Goal: Obtain resource: Download file/media

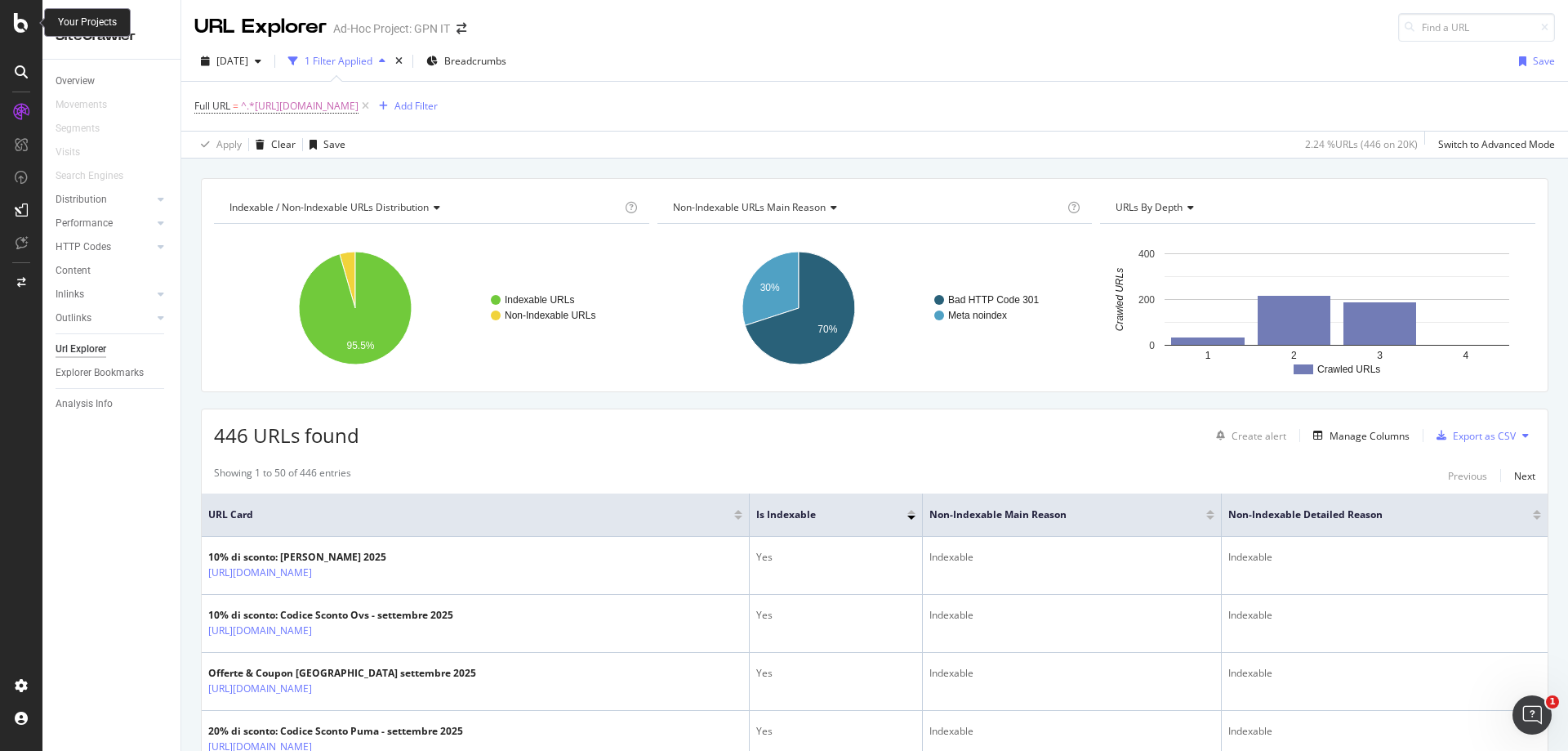
click at [21, 18] on icon at bounding box center [21, 22] width 15 height 20
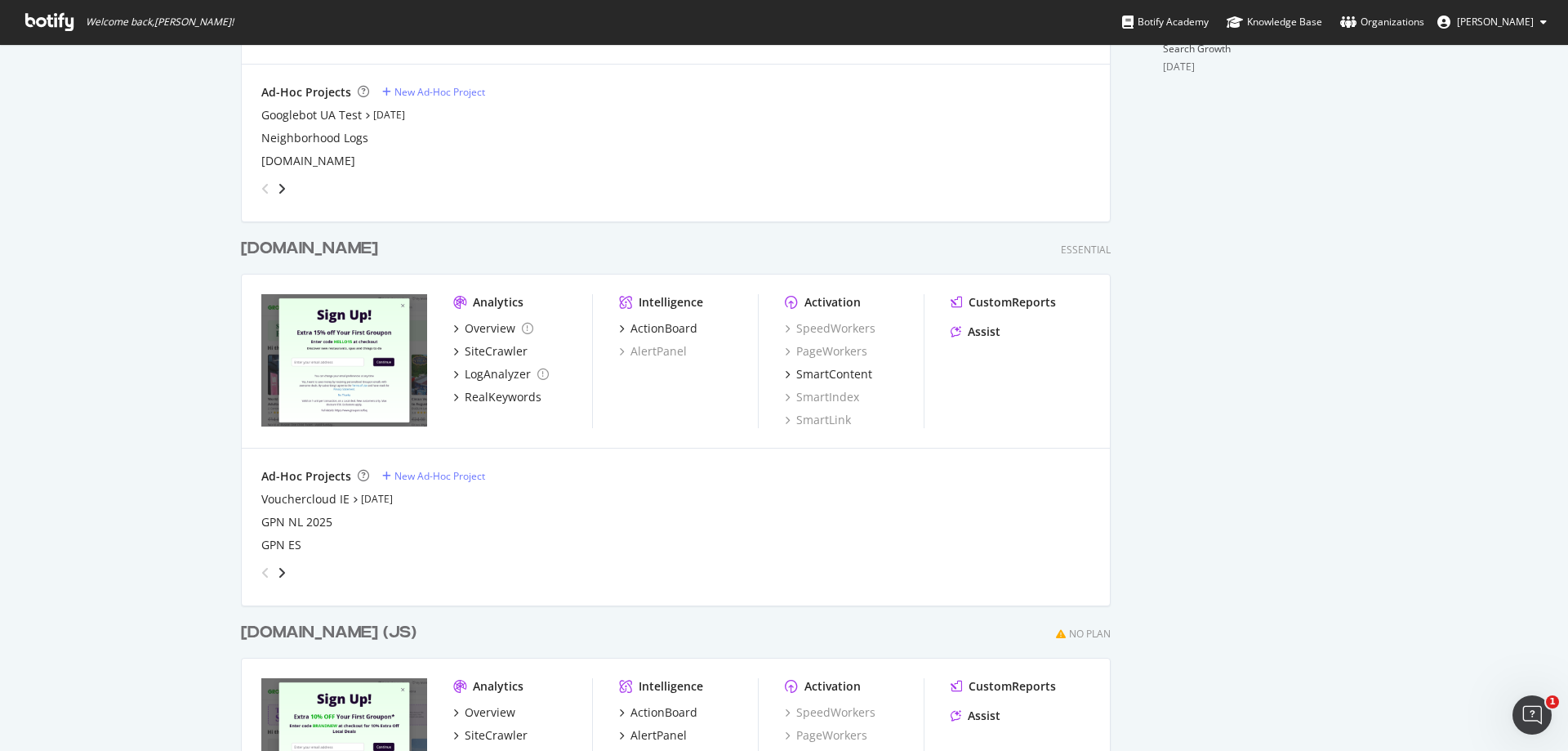
scroll to position [817, 0]
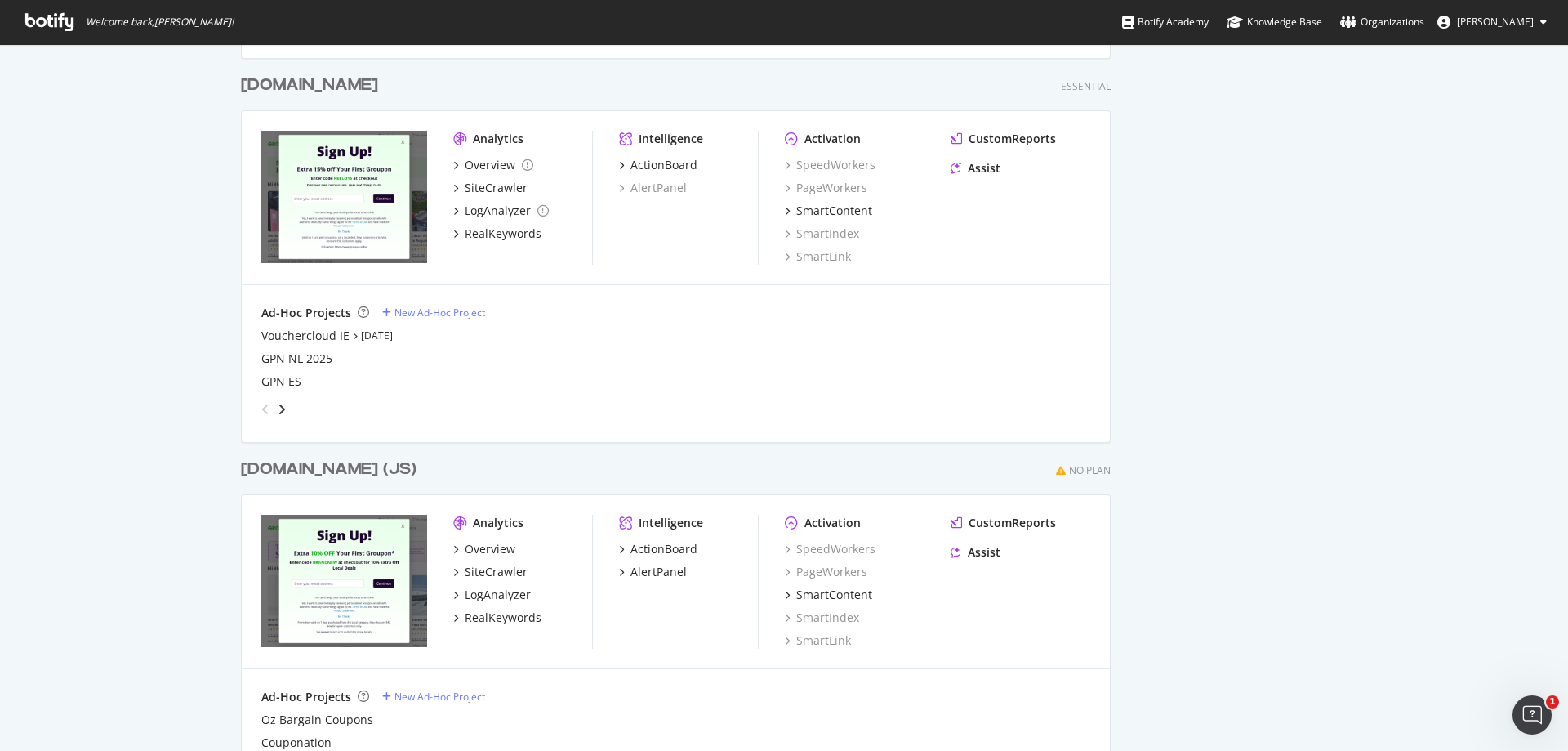
click at [299, 88] on div "[DOMAIN_NAME]" at bounding box center [309, 85] width 138 height 23
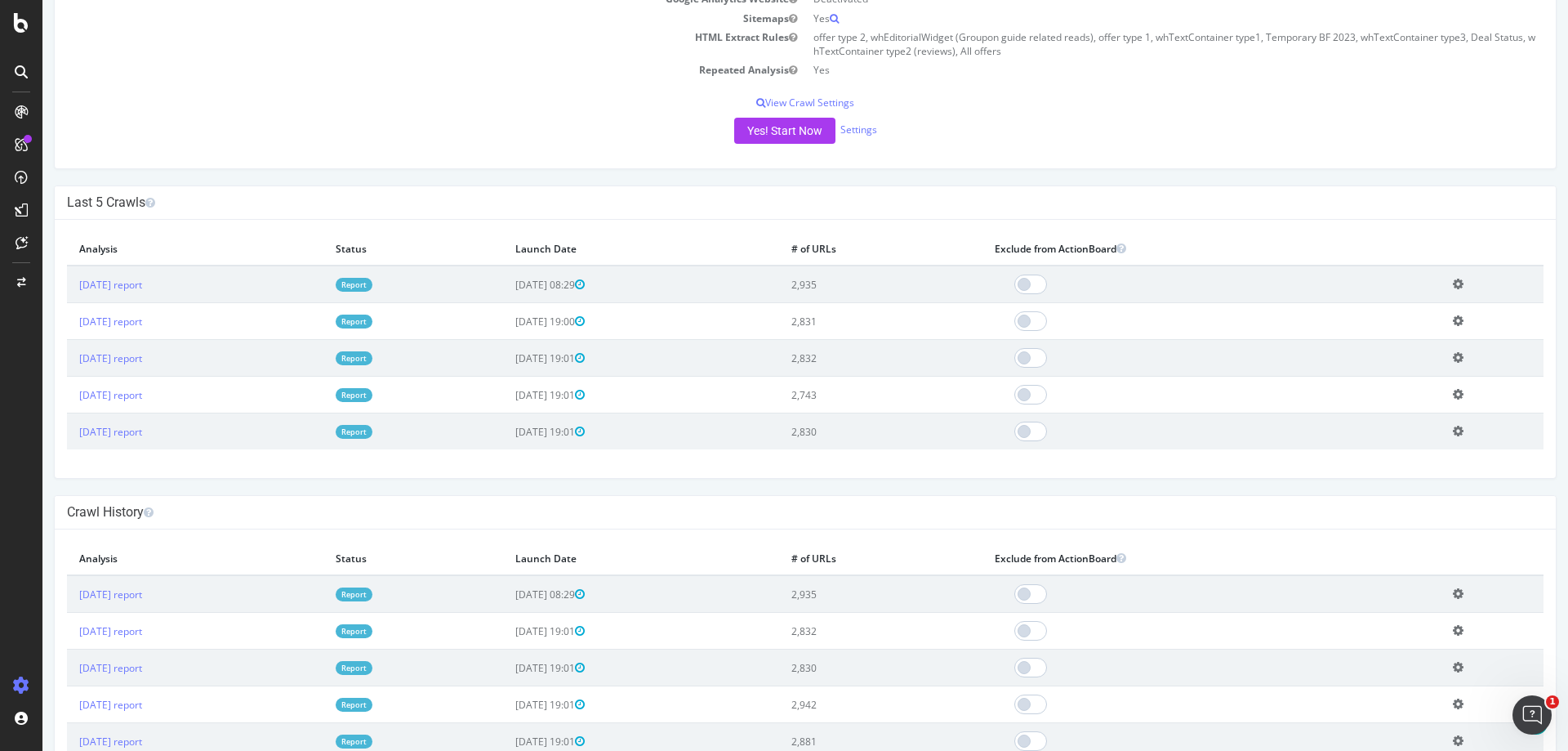
scroll to position [327, 0]
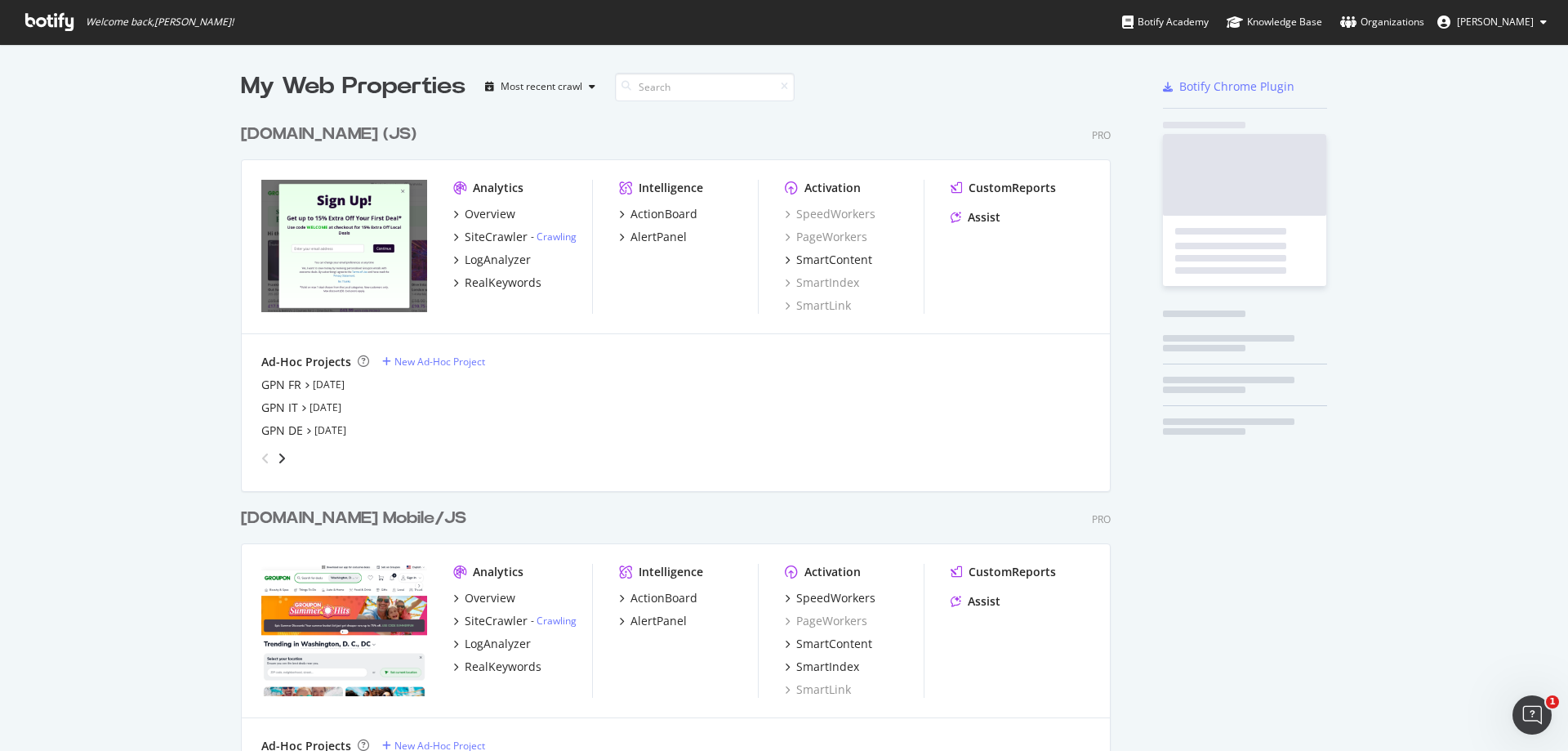
scroll to position [738, 1544]
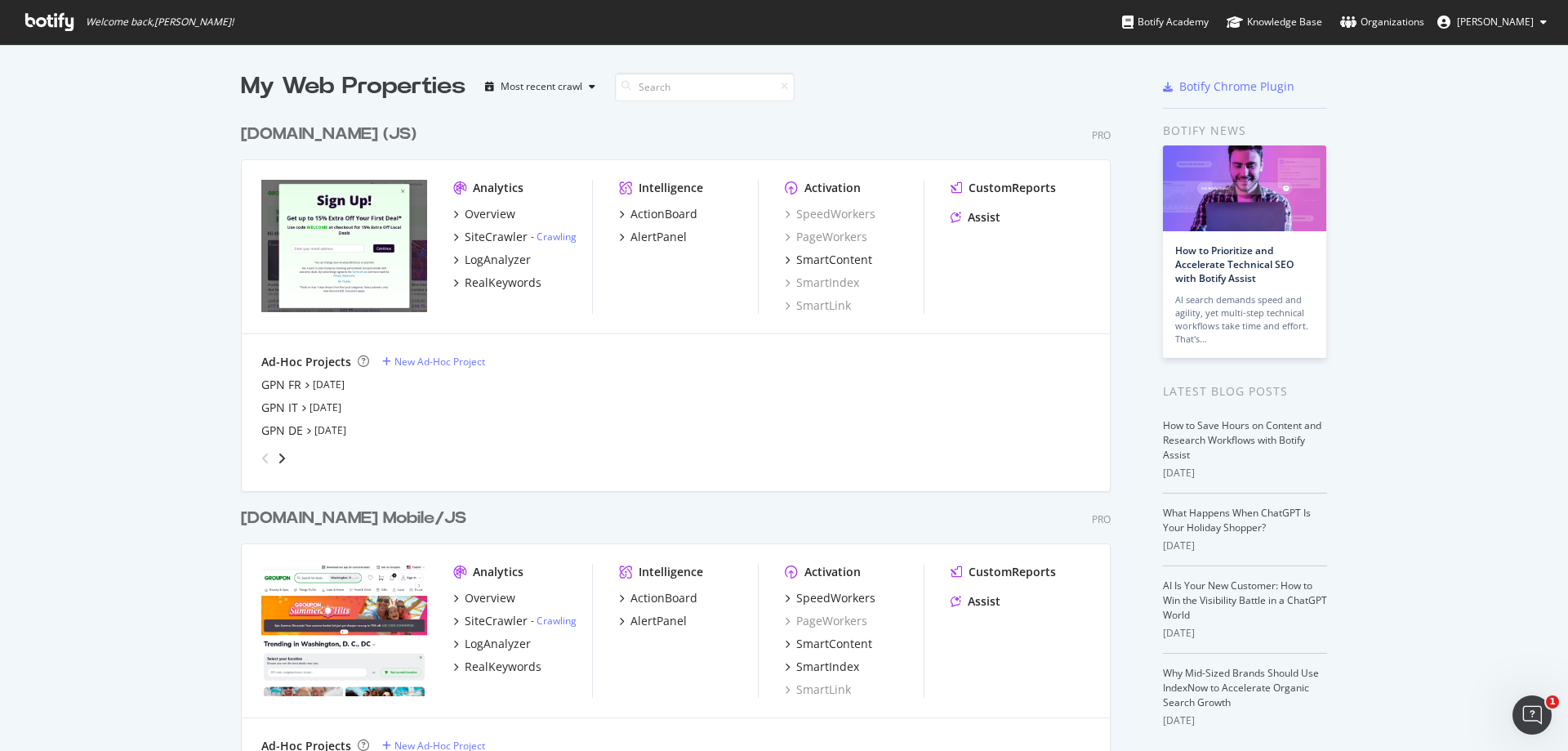
click at [274, 448] on div "grid" at bounding box center [272, 458] width 33 height 26
click at [278, 452] on icon "angle-right" at bounding box center [281, 458] width 8 height 13
click at [278, 456] on icon "angle-right" at bounding box center [281, 458] width 8 height 13
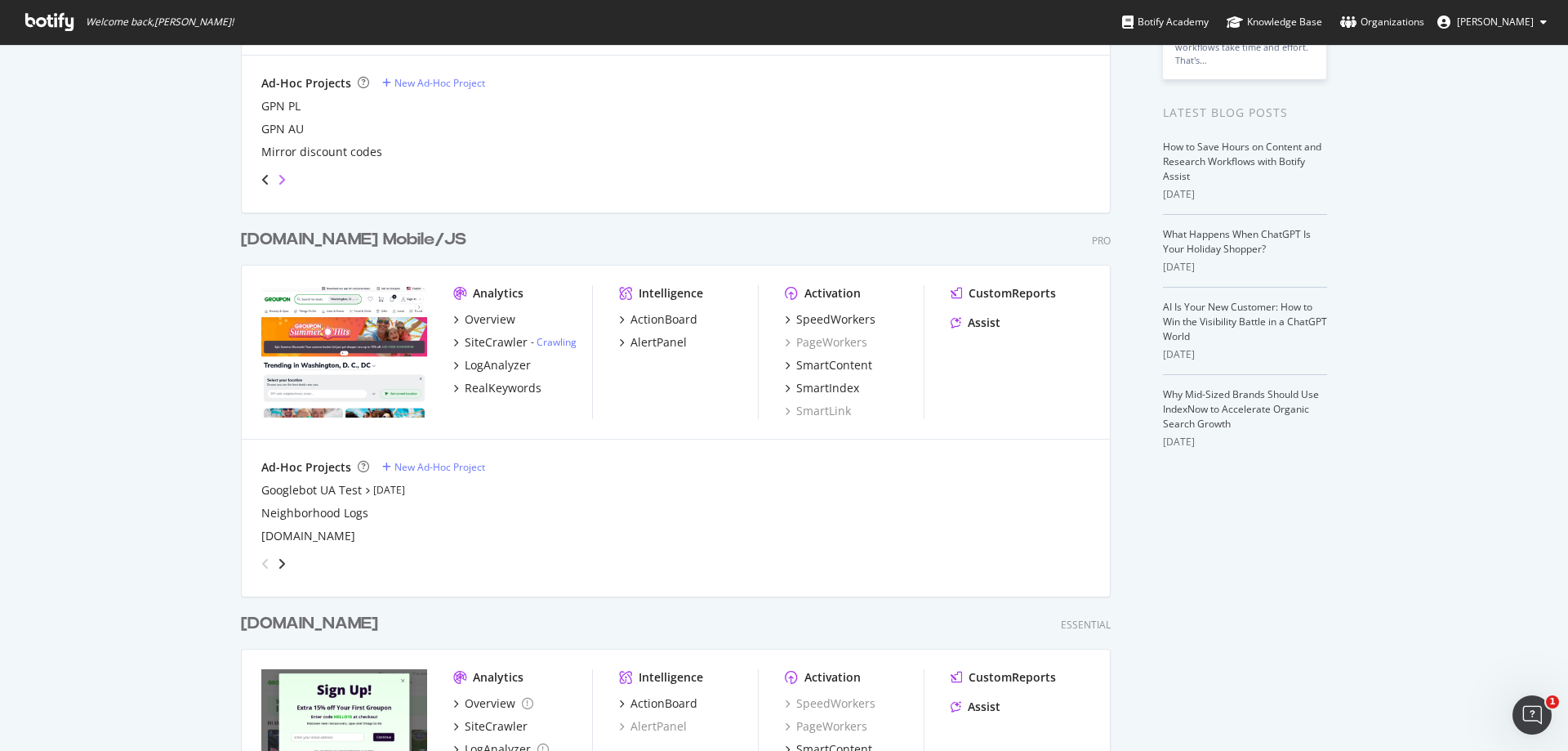
scroll to position [327, 0]
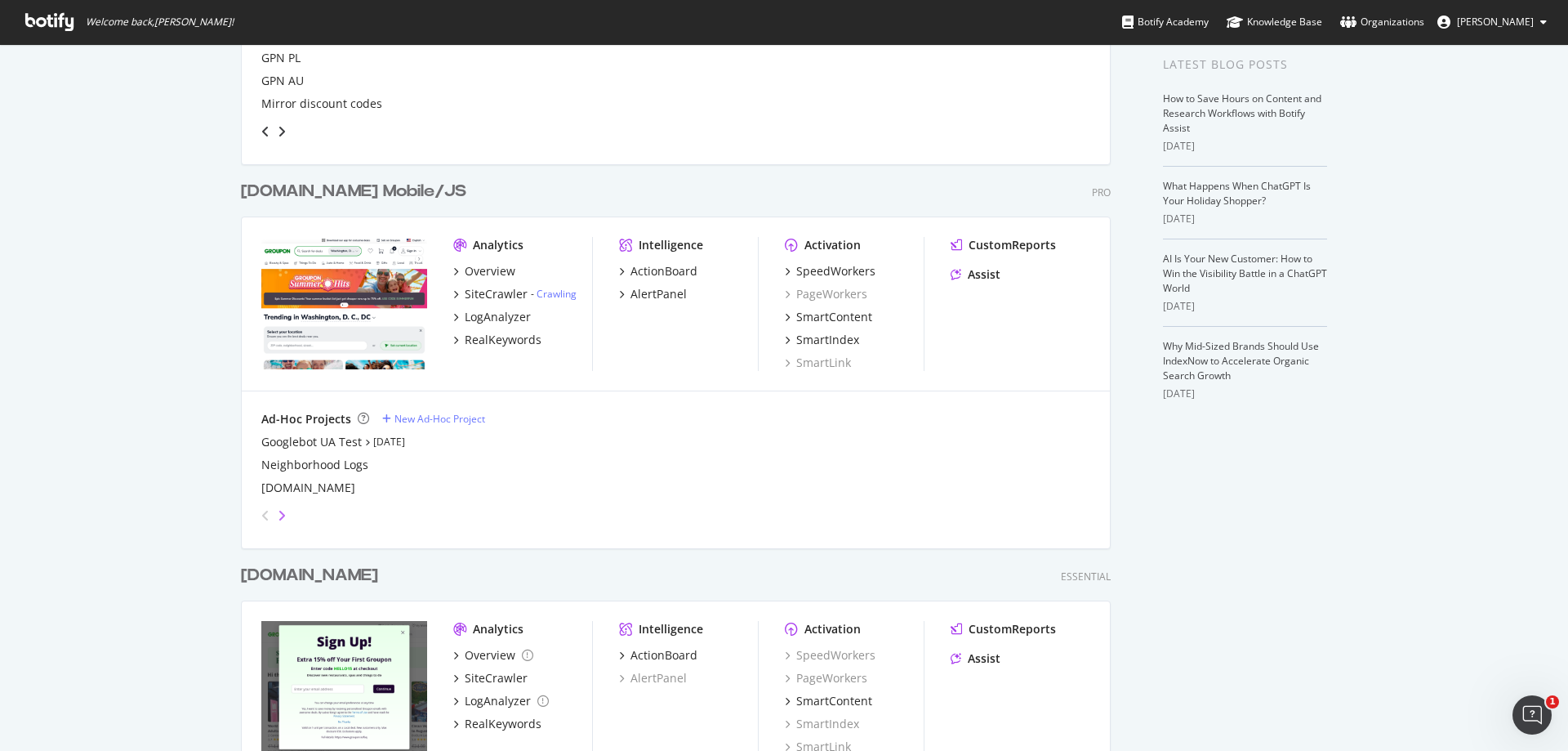
click at [278, 456] on icon "angle-right" at bounding box center [281, 515] width 8 height 13
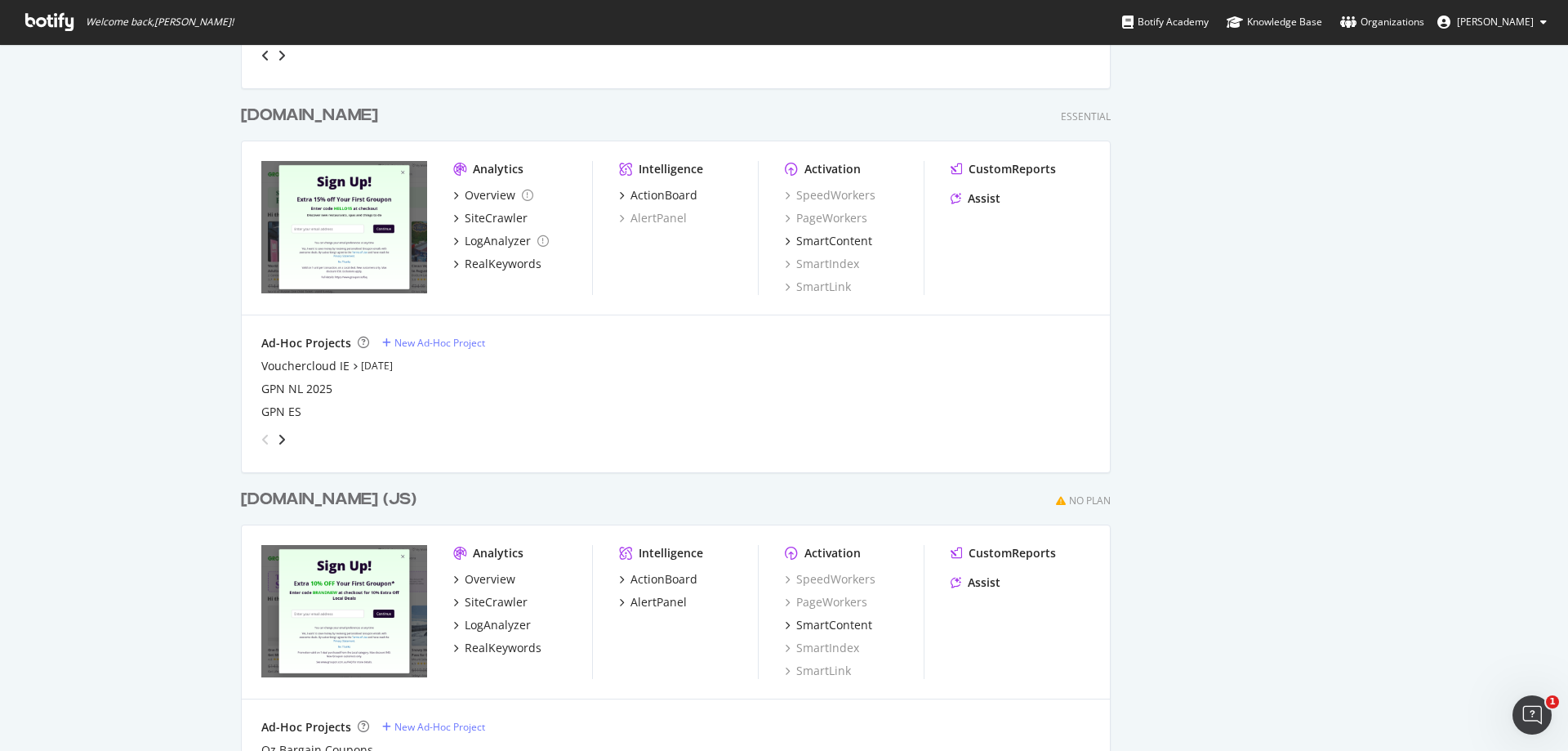
scroll to position [817, 0]
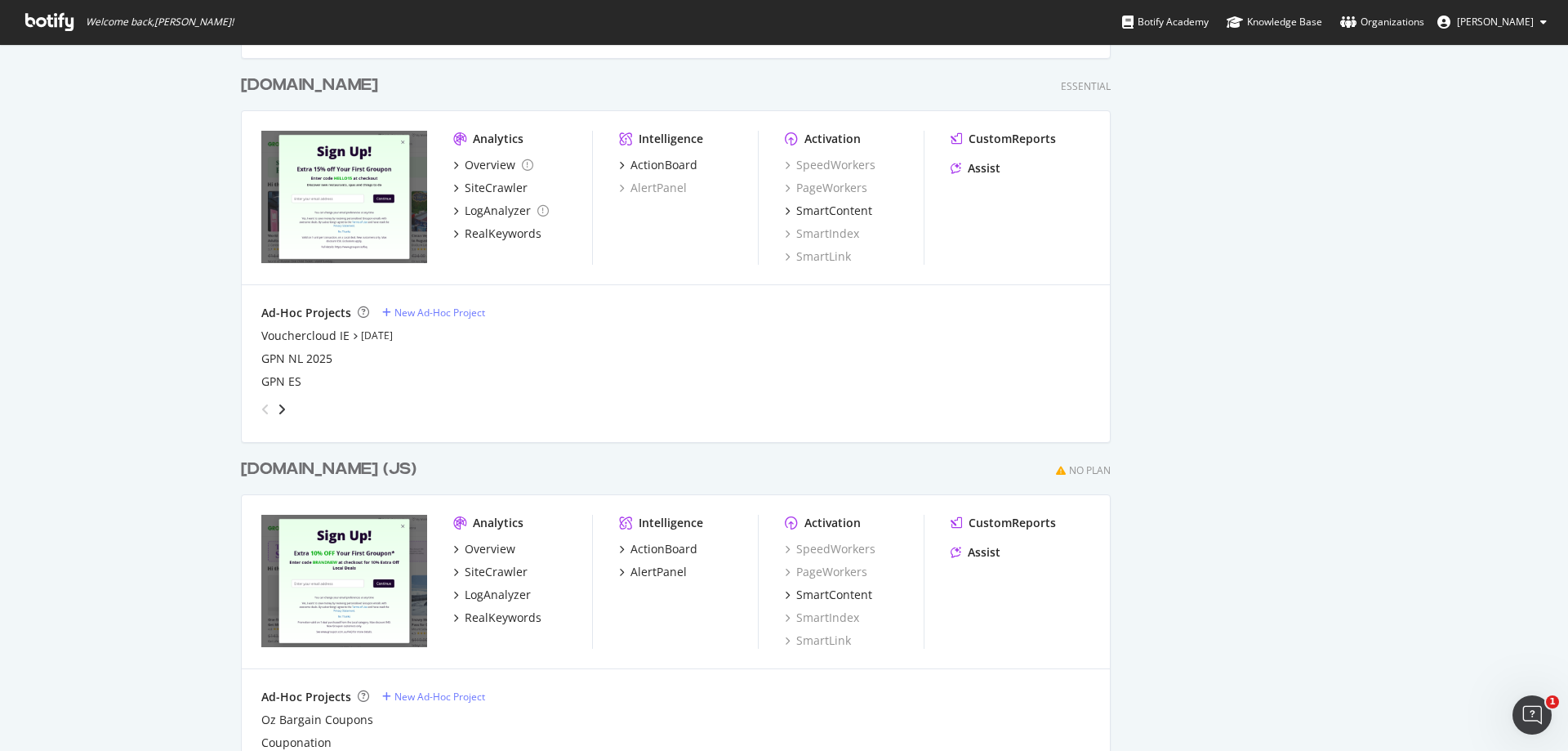
click at [276, 415] on div "angle-right" at bounding box center [281, 408] width 11 height 16
click at [278, 411] on icon "angle-right" at bounding box center [281, 408] width 8 height 13
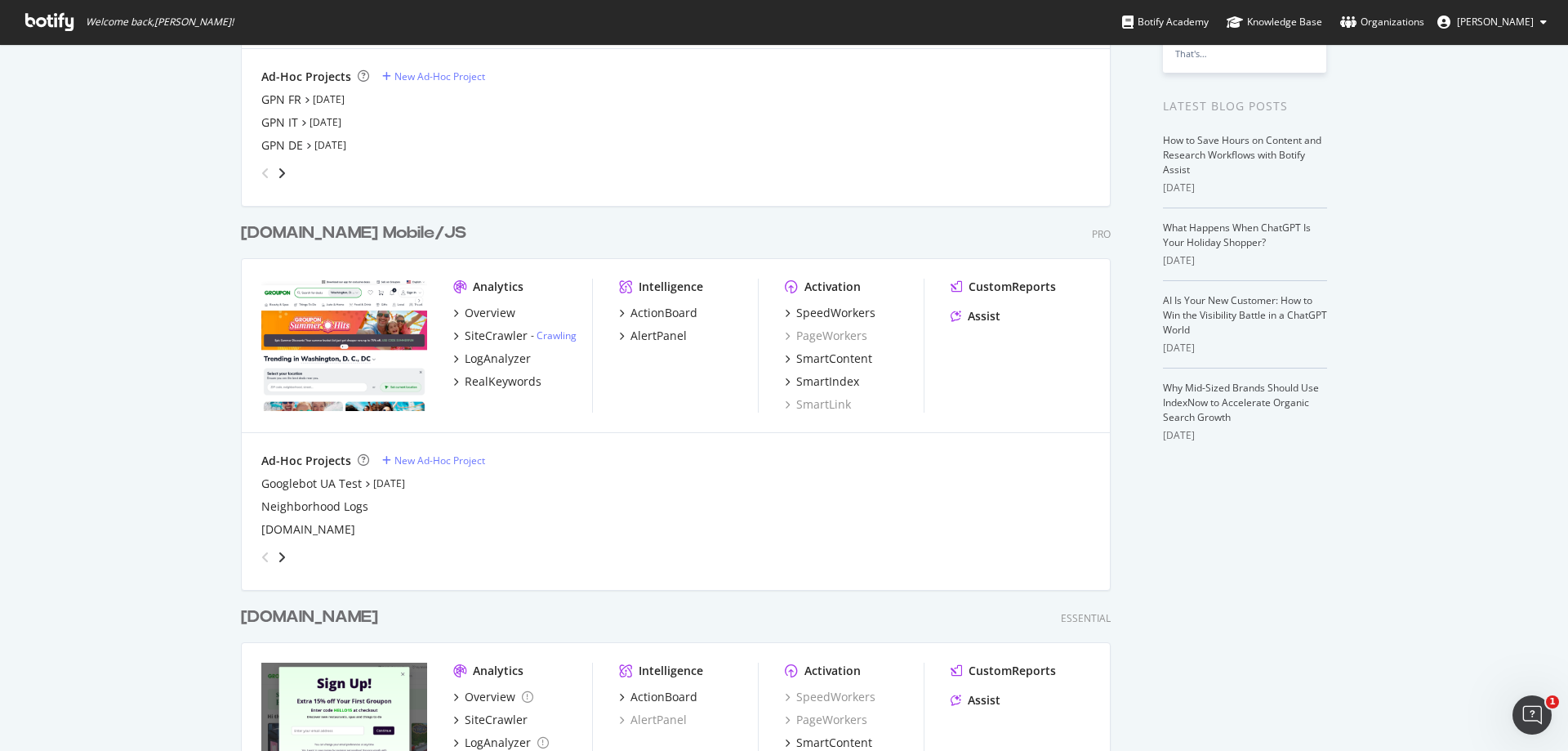
scroll to position [0, 0]
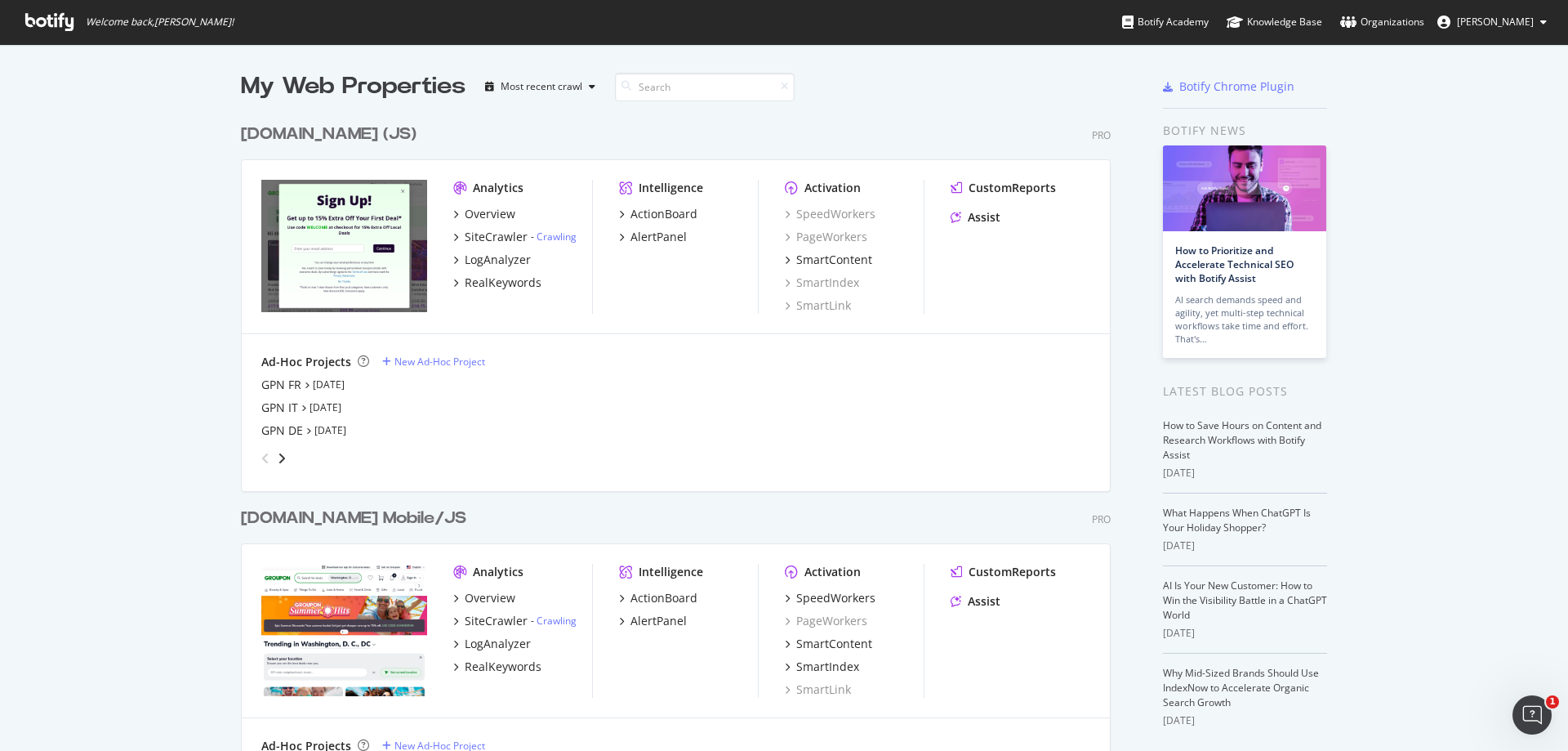
click at [280, 456] on div "angle-right" at bounding box center [281, 458] width 11 height 16
click at [273, 389] on div "GPN PL" at bounding box center [280, 384] width 39 height 16
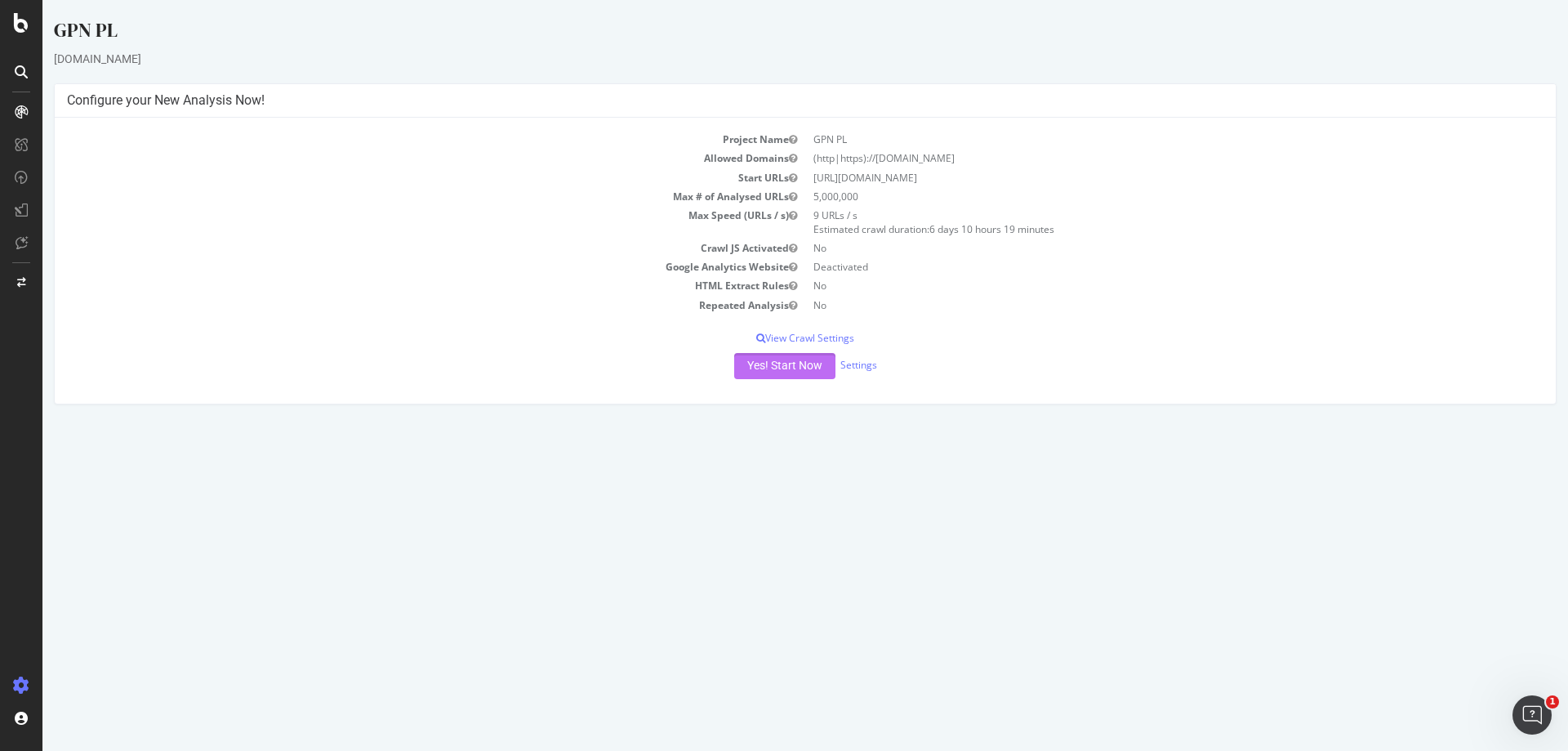
click at [812, 363] on button "Yes! Start Now" at bounding box center [785, 366] width 101 height 26
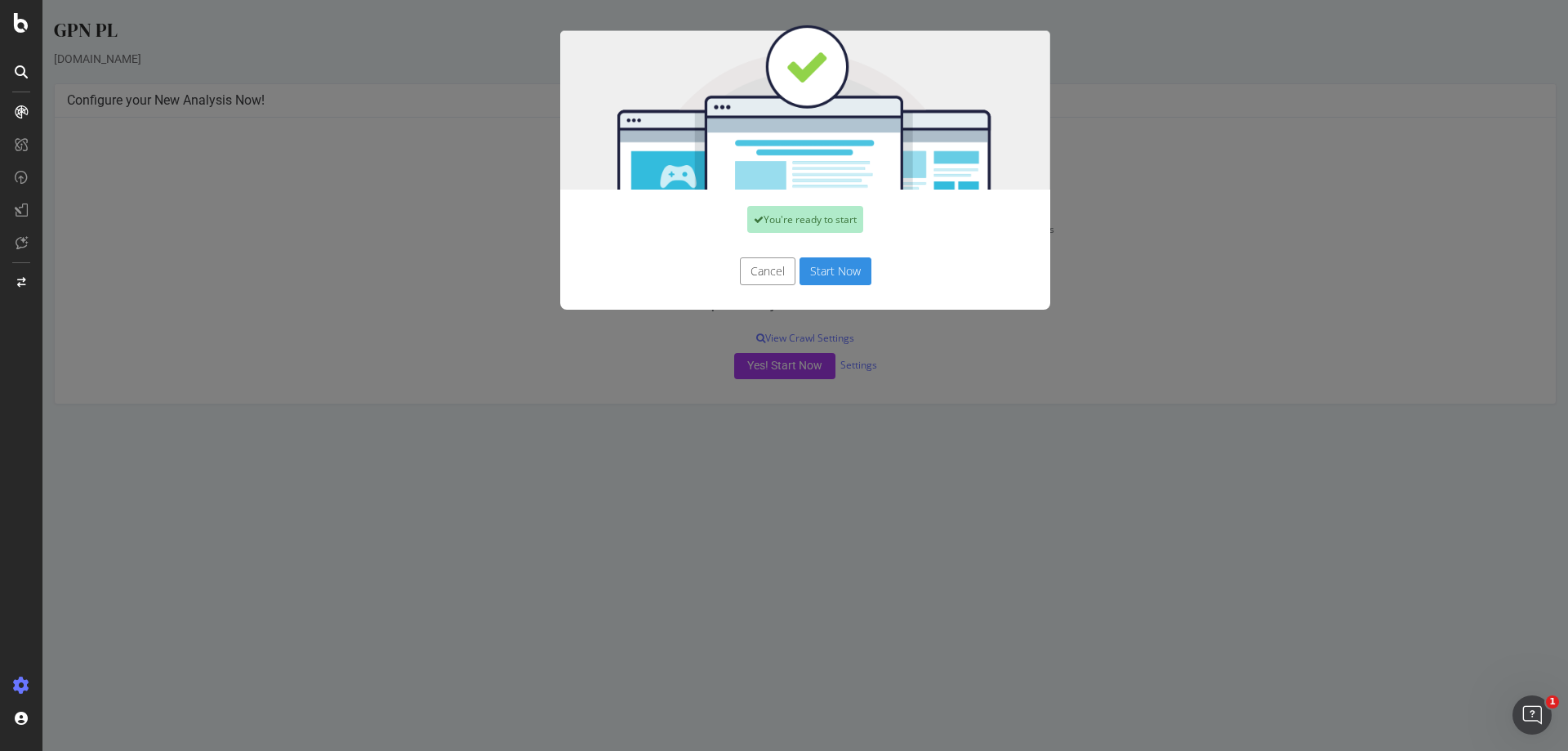
click at [844, 275] on button "Start Now" at bounding box center [835, 271] width 72 height 28
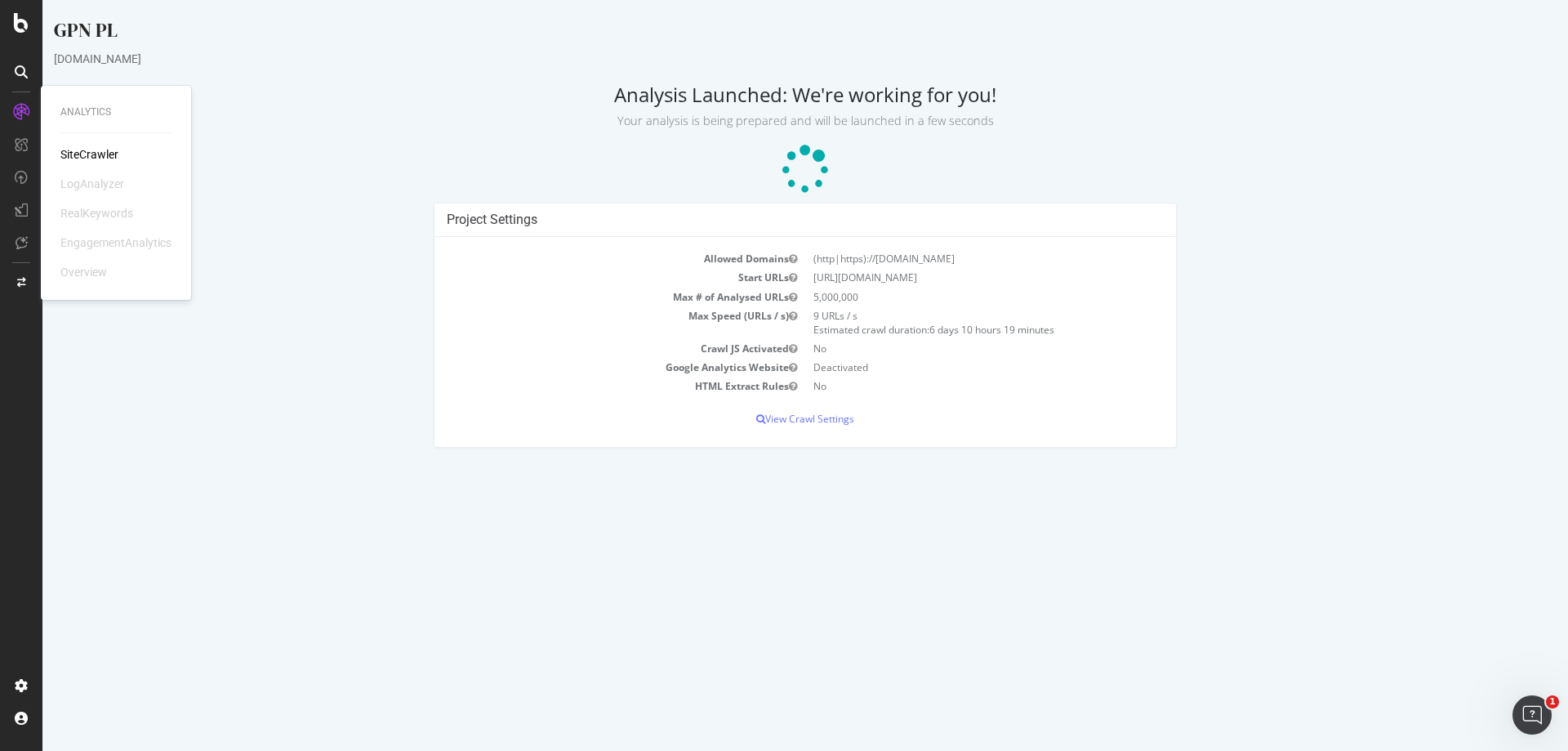
click at [73, 152] on div "SiteCrawler" at bounding box center [89, 154] width 58 height 16
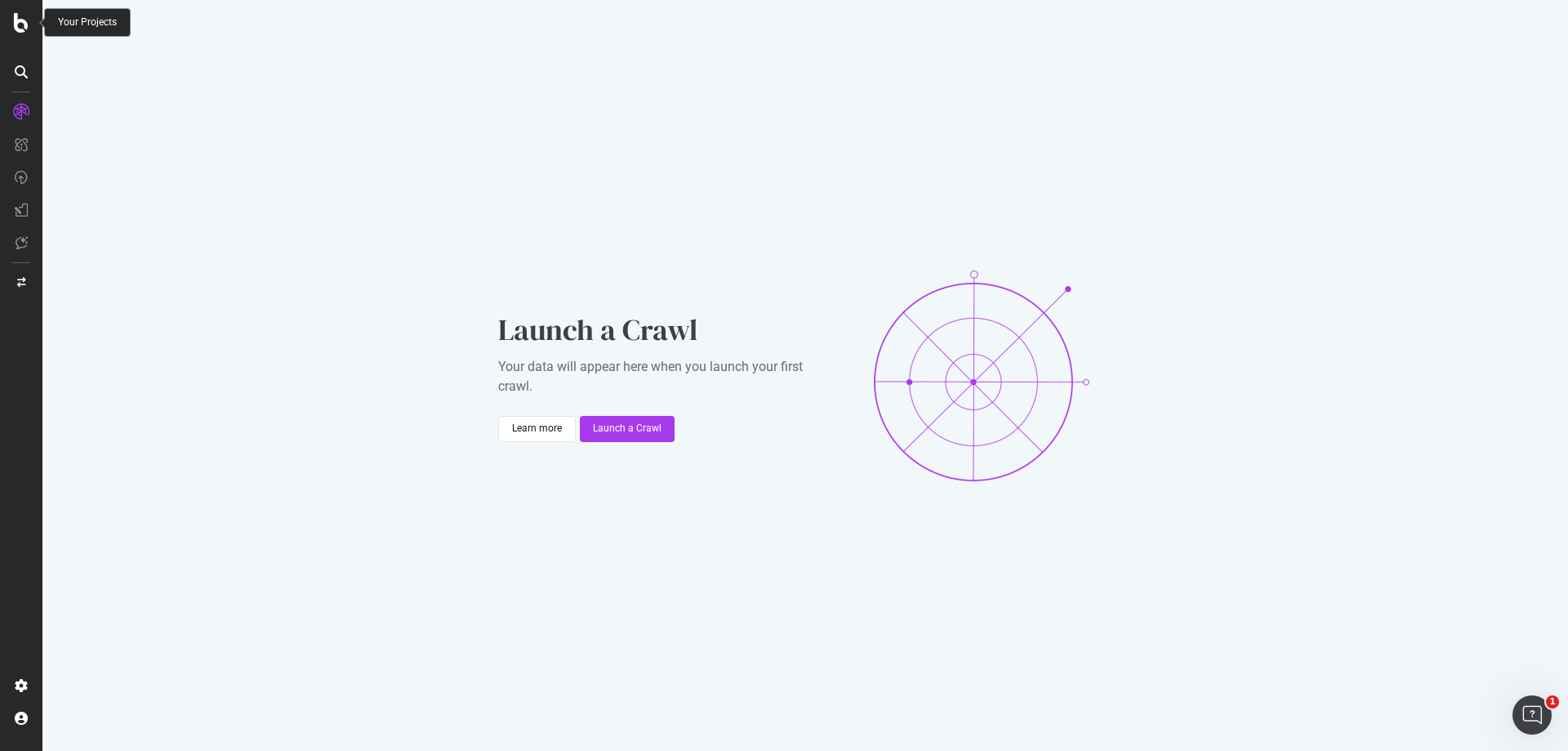
click at [14, 17] on icon at bounding box center [21, 22] width 15 height 20
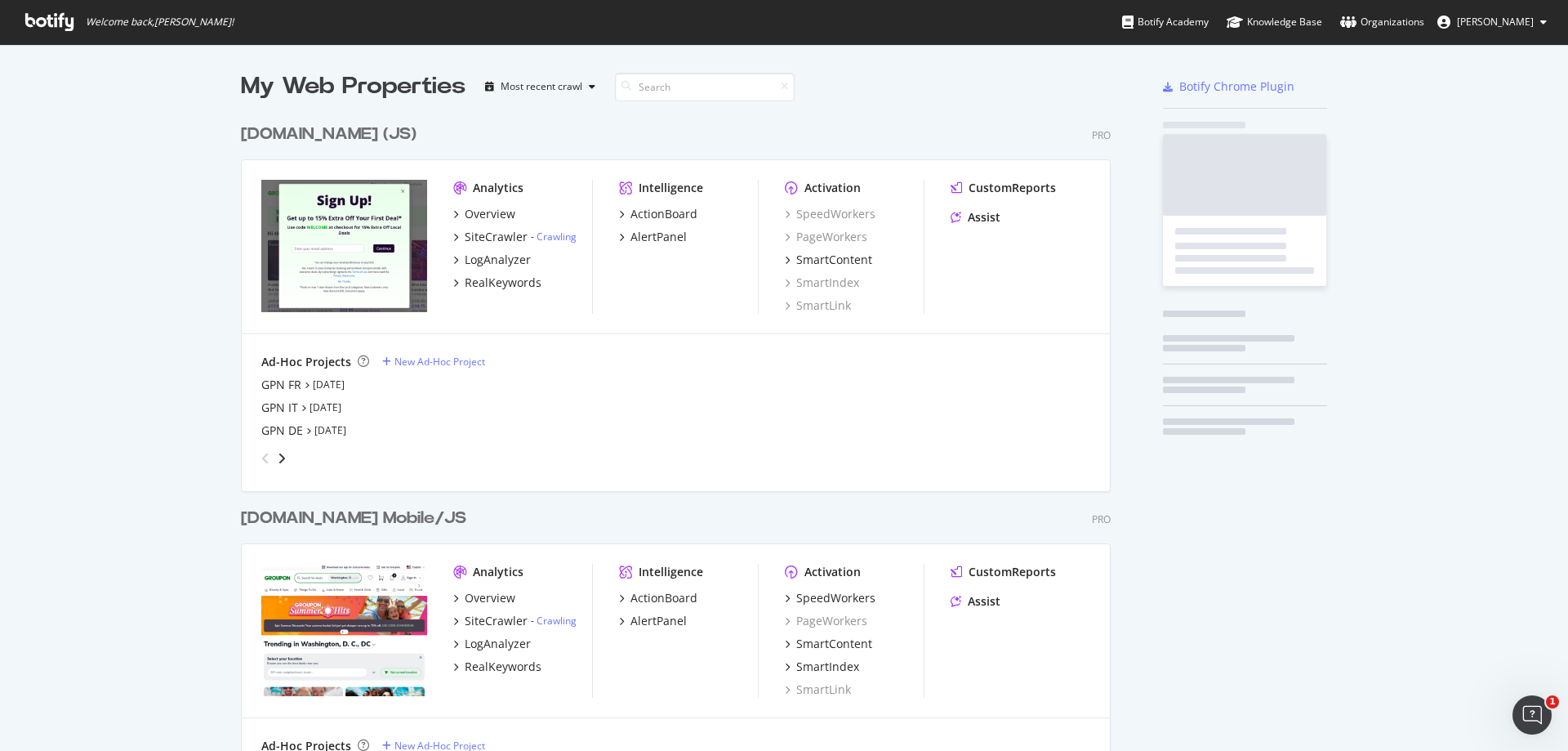
scroll to position [738, 1544]
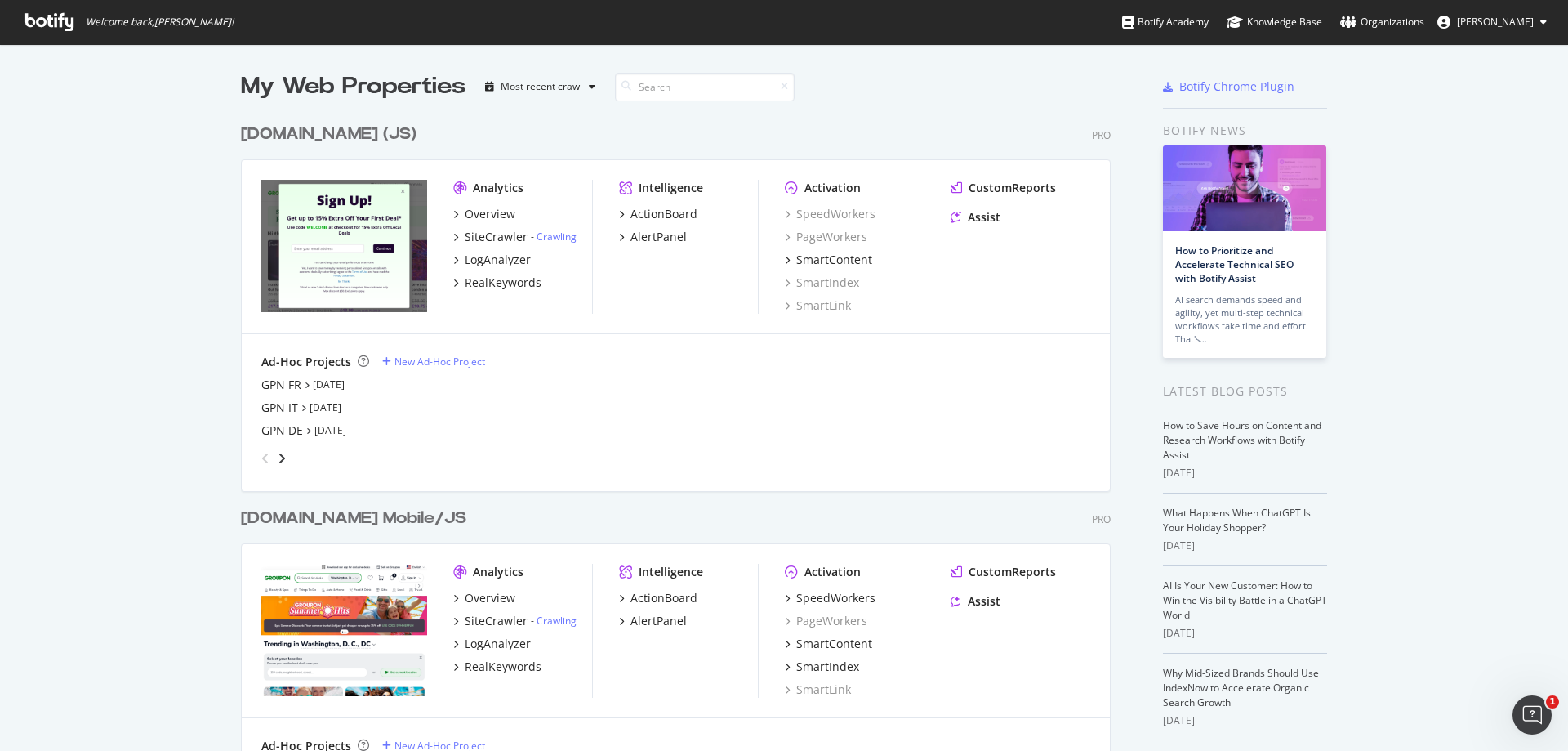
click at [280, 453] on div "angle-right" at bounding box center [281, 458] width 11 height 16
click at [280, 453] on icon "angle-right" at bounding box center [281, 458] width 8 height 13
click at [279, 453] on icon "angle-right" at bounding box center [281, 458] width 8 height 13
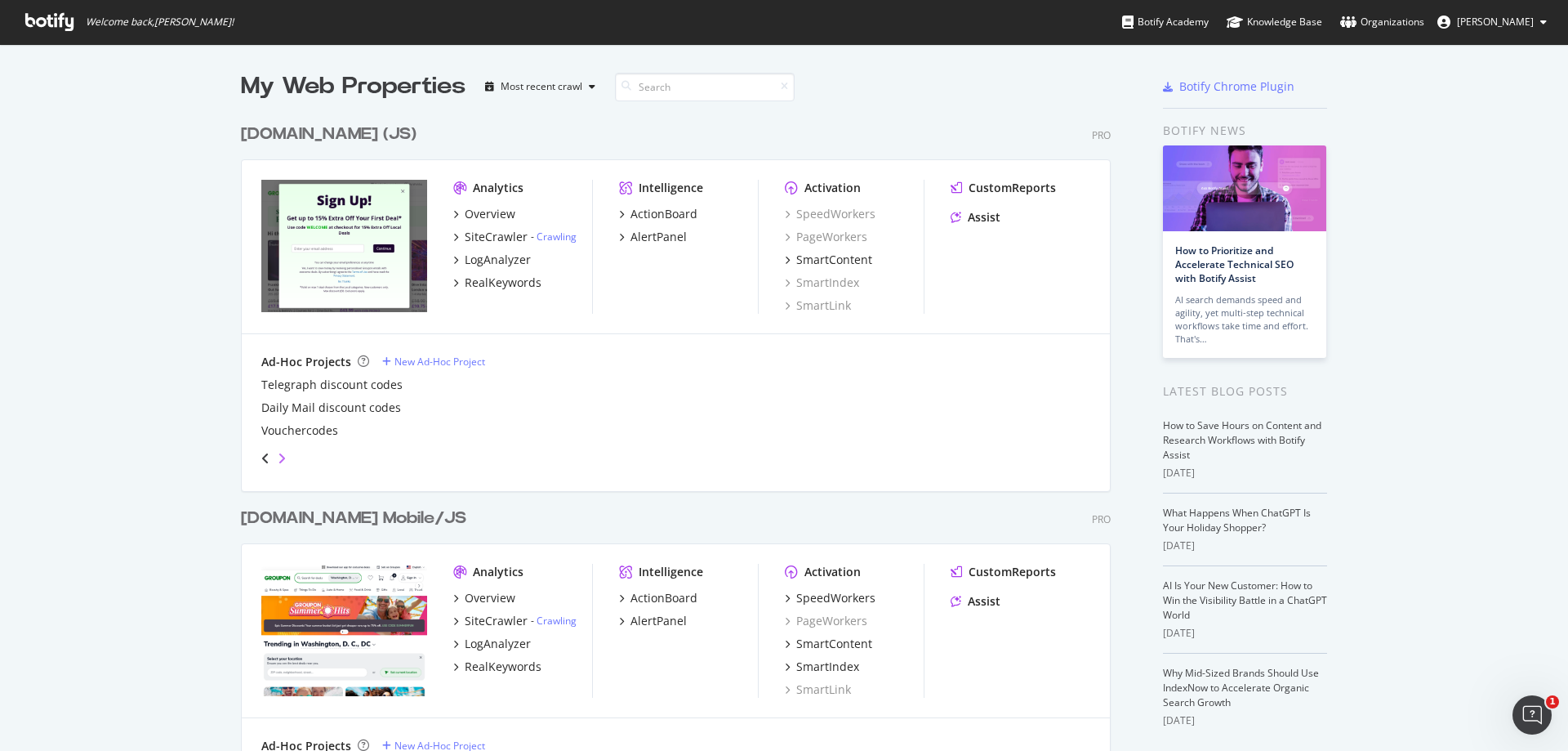
click at [279, 453] on icon "angle-right" at bounding box center [281, 458] width 8 height 13
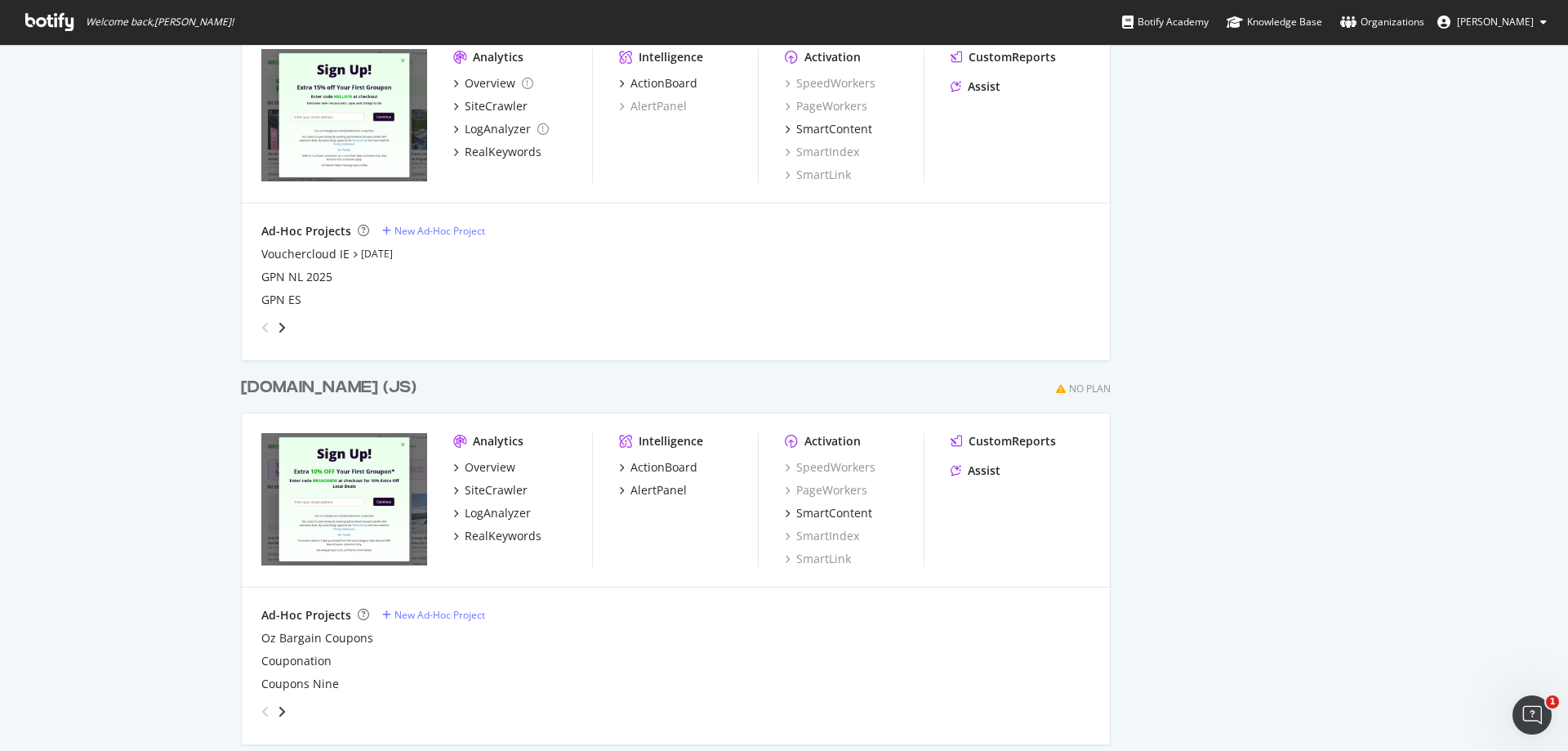
scroll to position [735, 0]
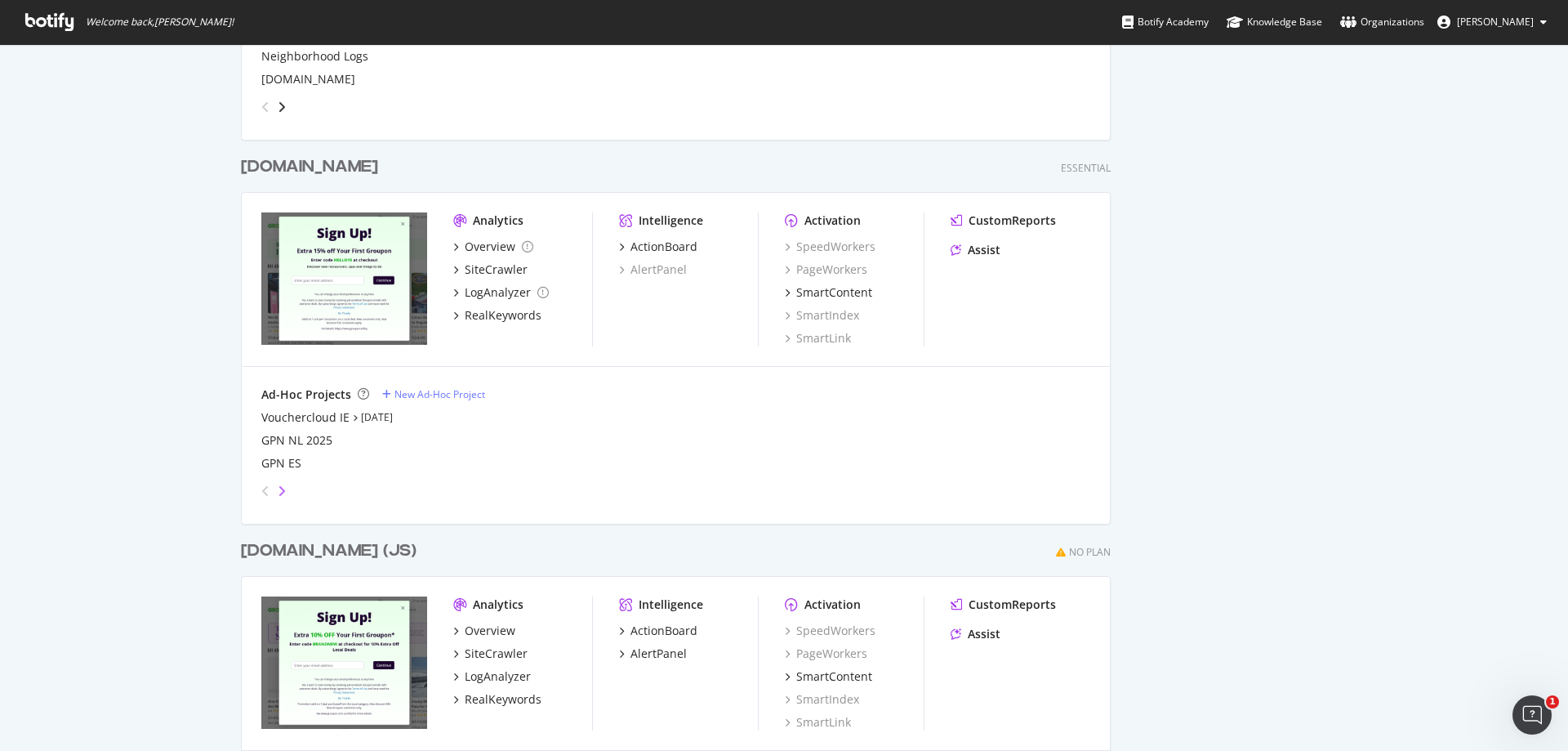
click at [278, 456] on icon "angle-right" at bounding box center [281, 491] width 8 height 13
click at [261, 456] on icon "angle-left" at bounding box center [265, 491] width 8 height 13
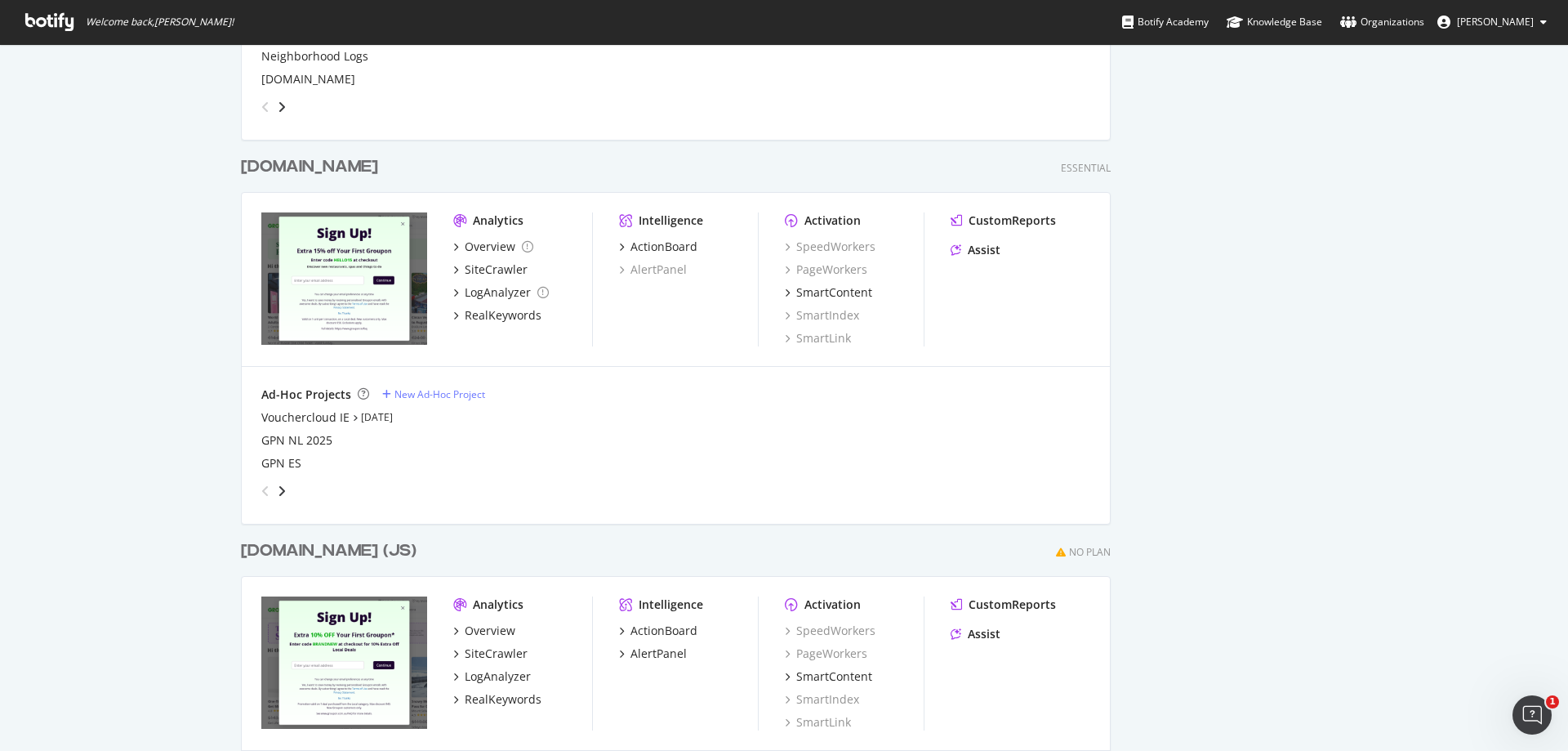
click at [261, 456] on icon "angle-left" at bounding box center [265, 491] width 8 height 13
click at [453, 268] on icon "grid" at bounding box center [456, 269] width 5 height 8
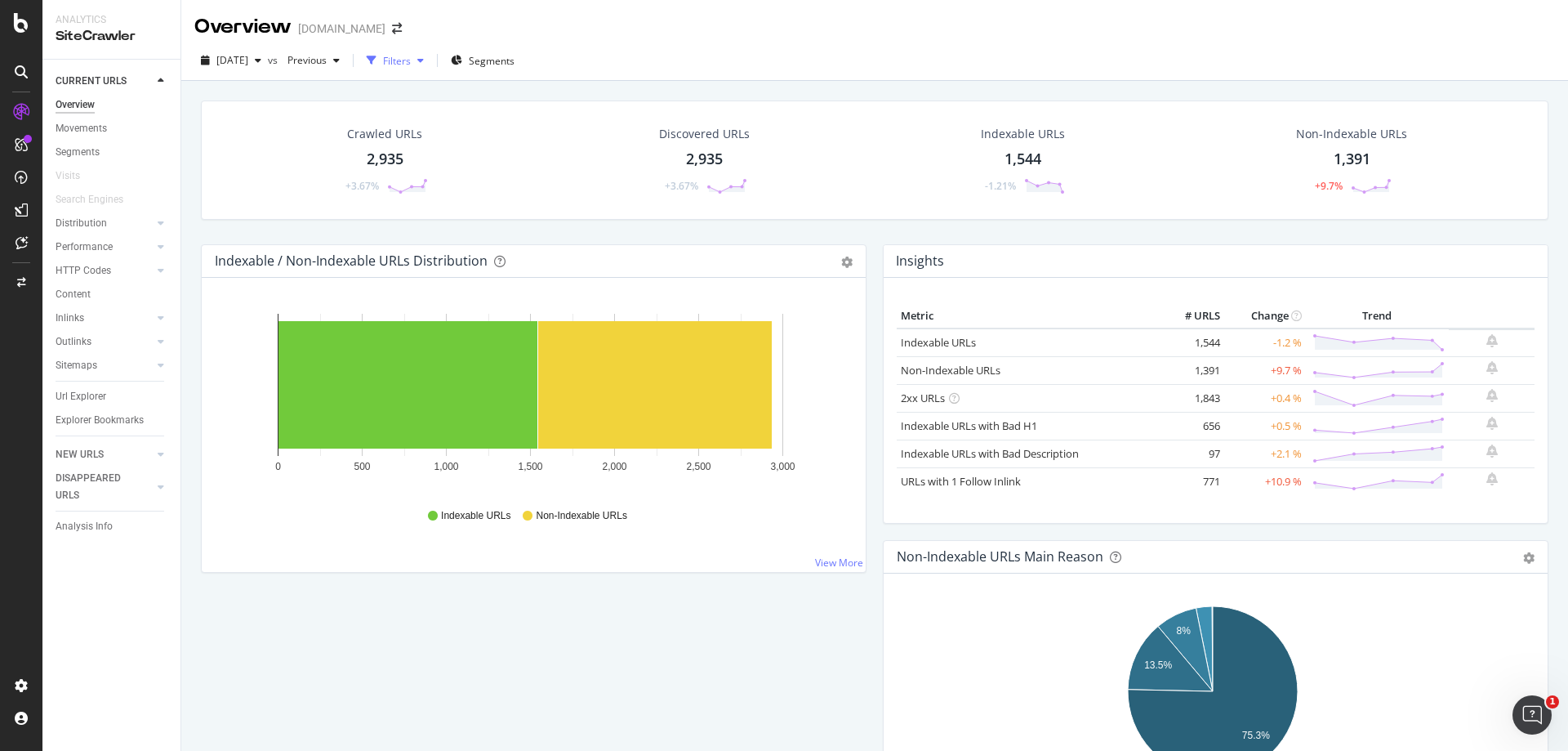
click at [411, 63] on div "Filters" at bounding box center [397, 61] width 28 height 14
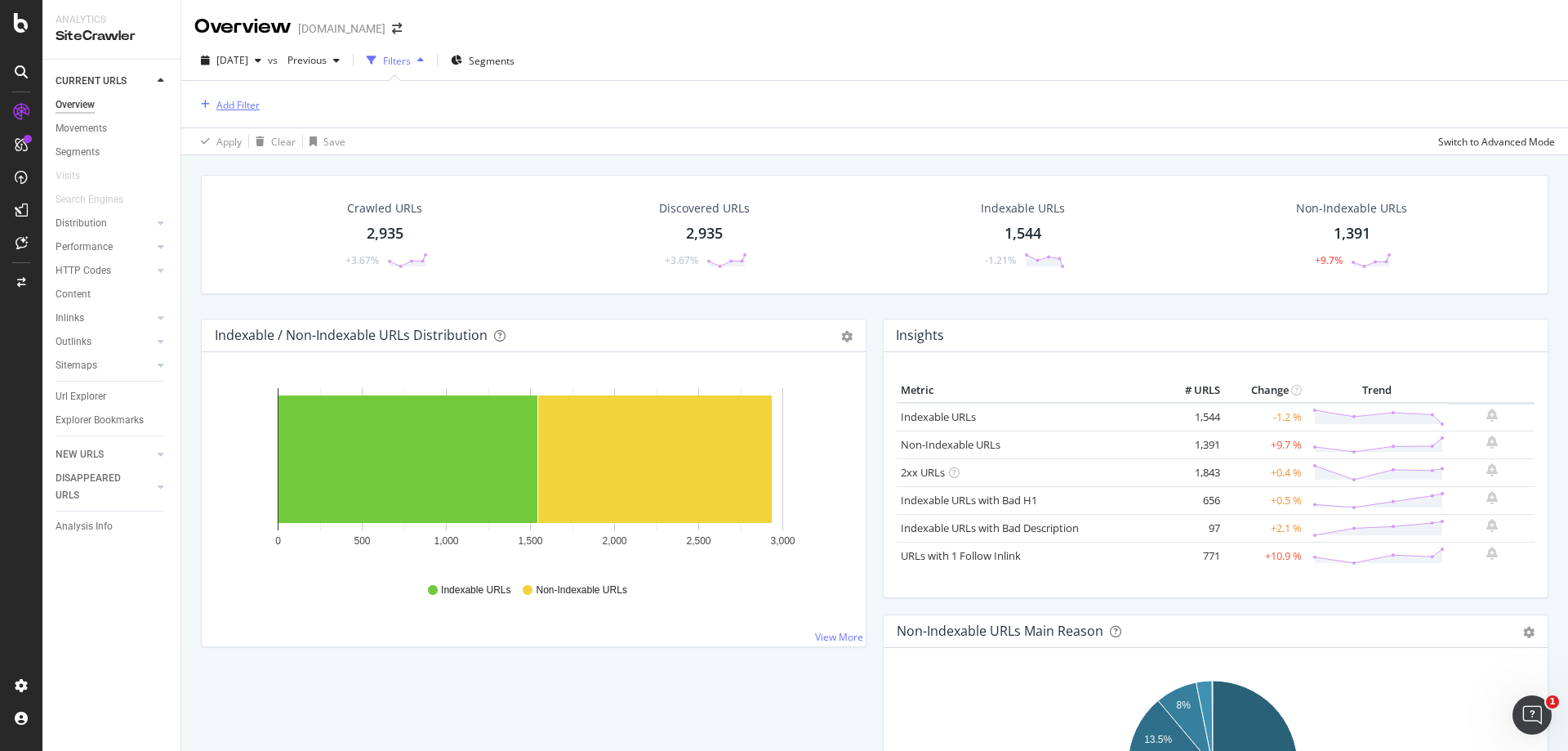
click at [232, 102] on div "Add Filter" at bounding box center [238, 105] width 43 height 14
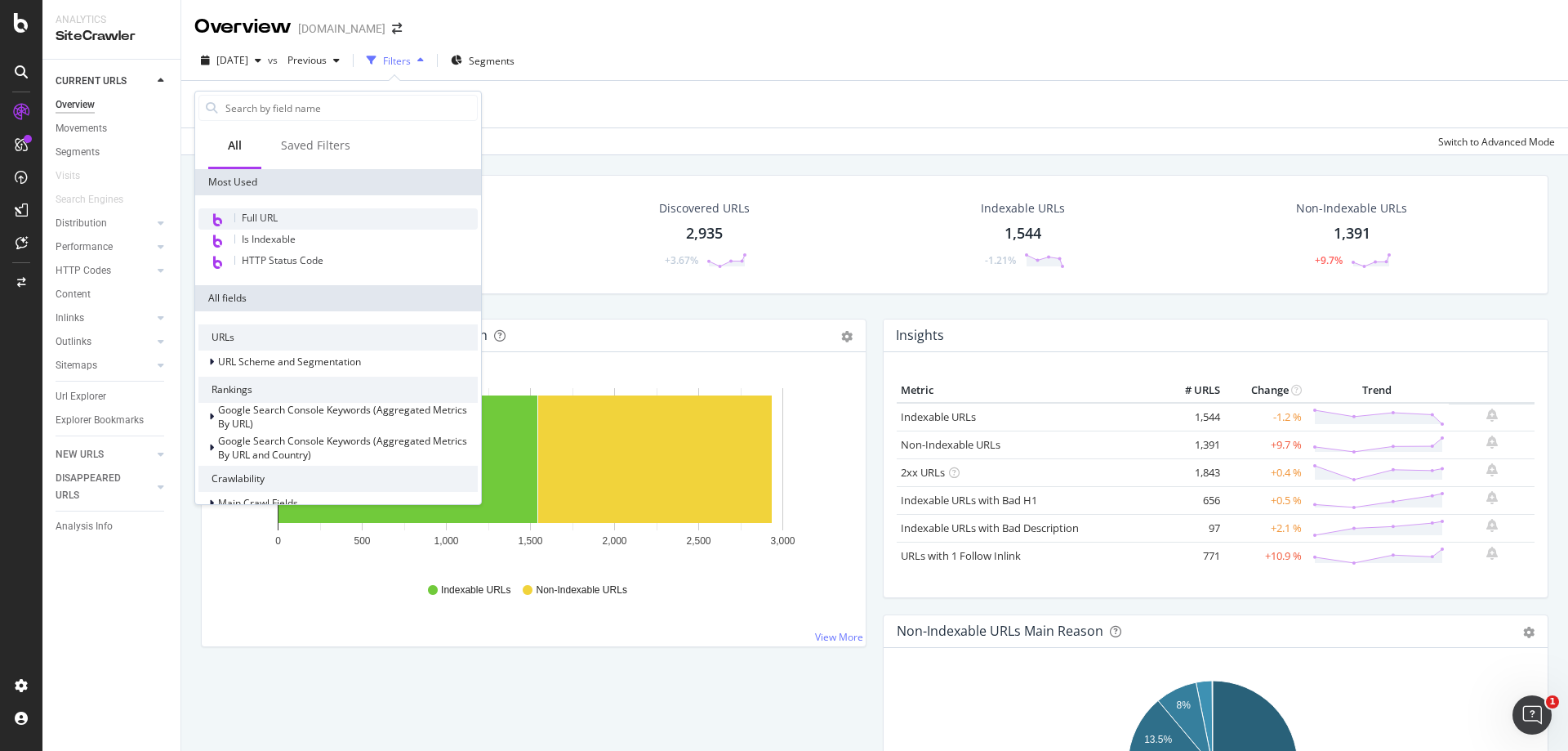
click at [292, 211] on div "Full URL" at bounding box center [337, 219] width 280 height 22
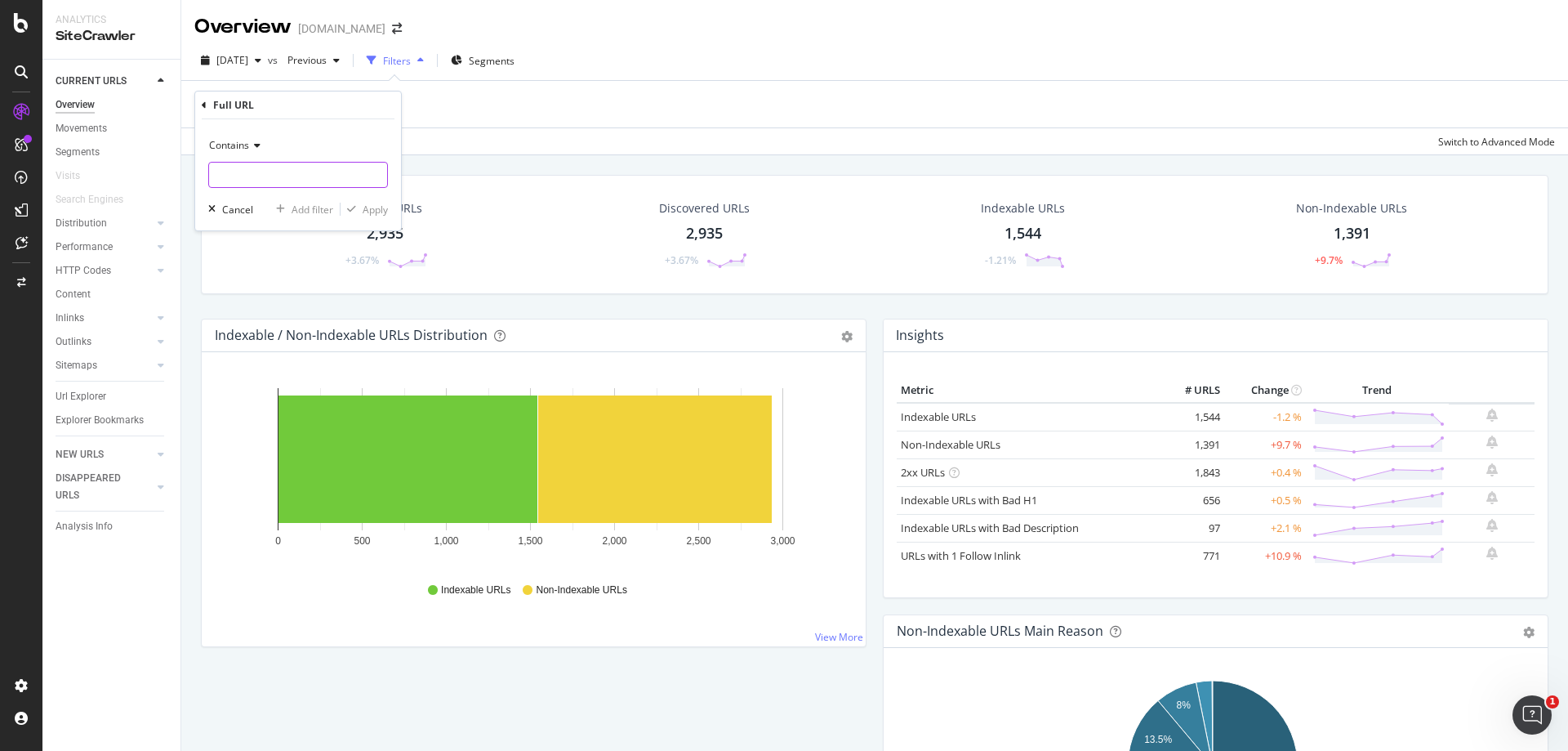
click at [296, 170] on input "text" at bounding box center [299, 175] width 178 height 26
paste input "[URL][DOMAIN_NAME]"
type input "[URL][DOMAIN_NAME]"
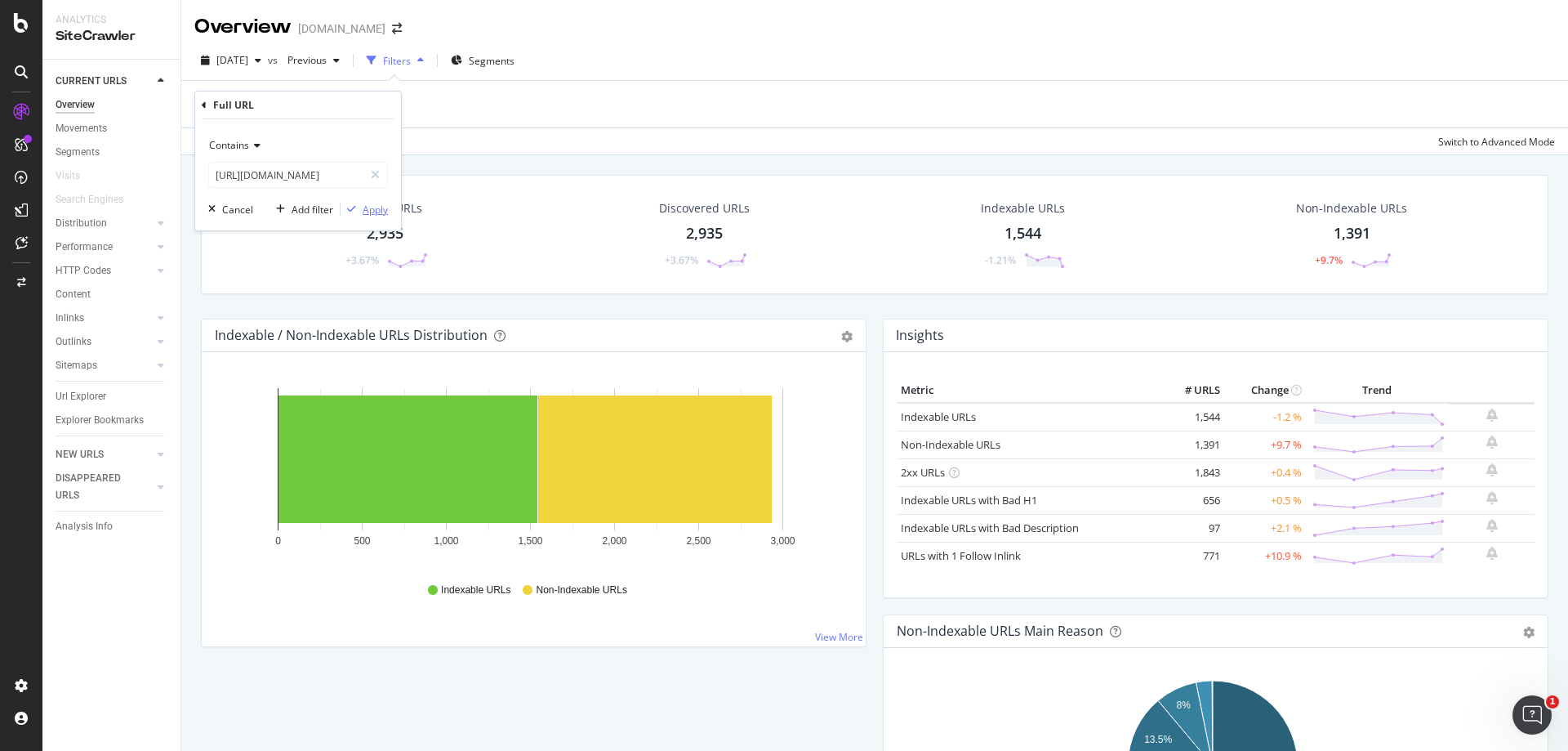
click at [372, 212] on div "Apply" at bounding box center [375, 209] width 25 height 14
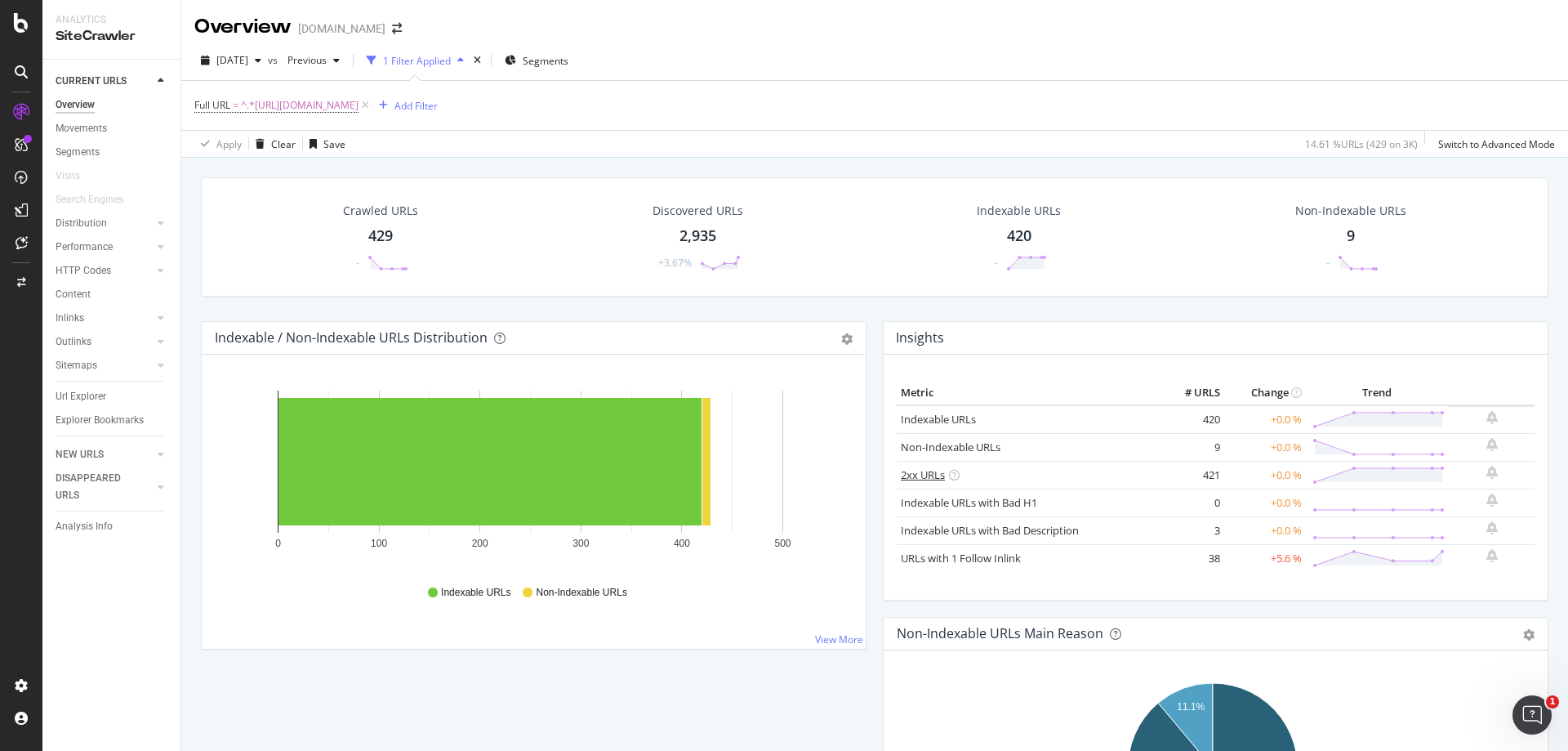
click at [909, 456] on link "2xx URLs" at bounding box center [922, 474] width 44 height 15
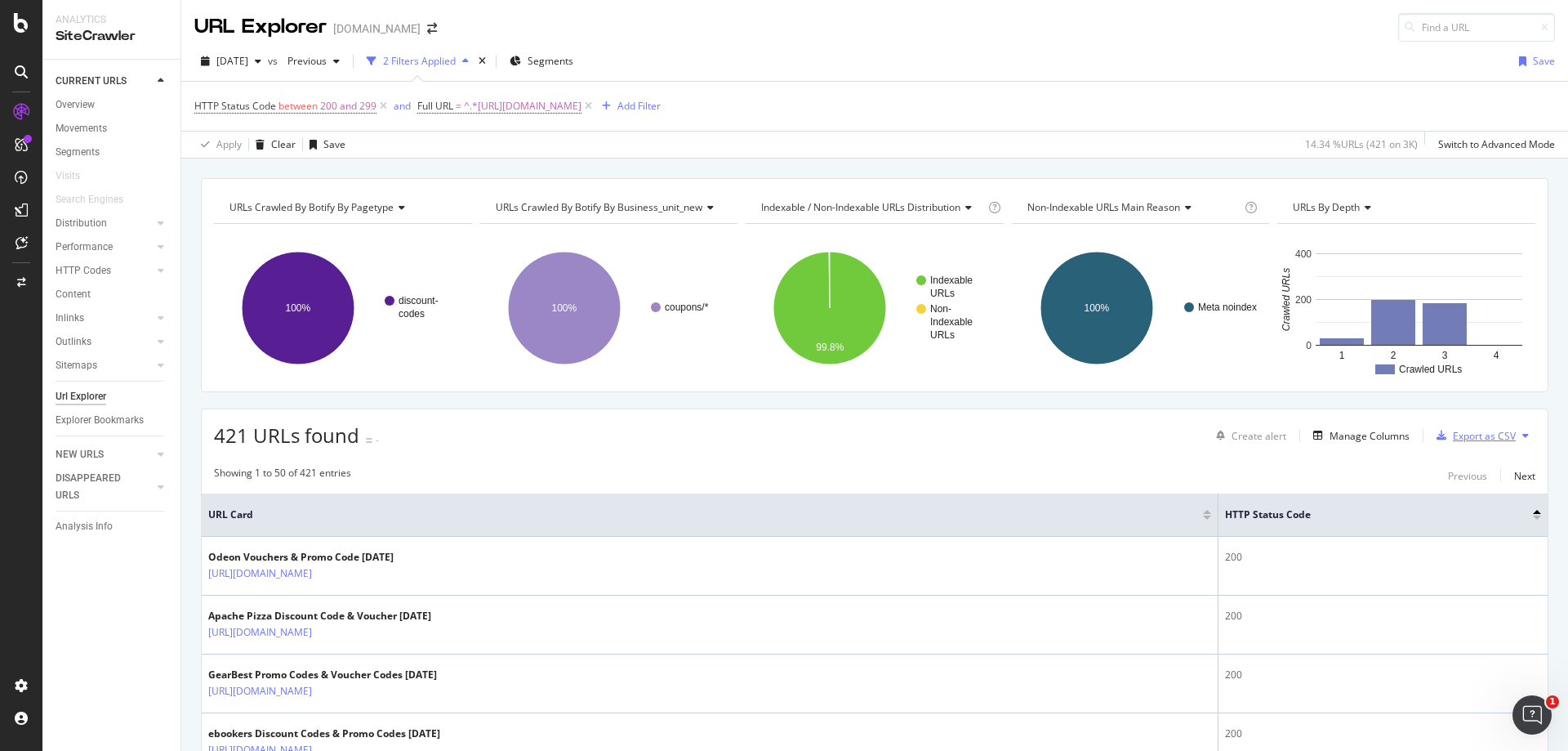
click at [1044, 438] on div "Export as CSV" at bounding box center [1484, 436] width 63 height 14
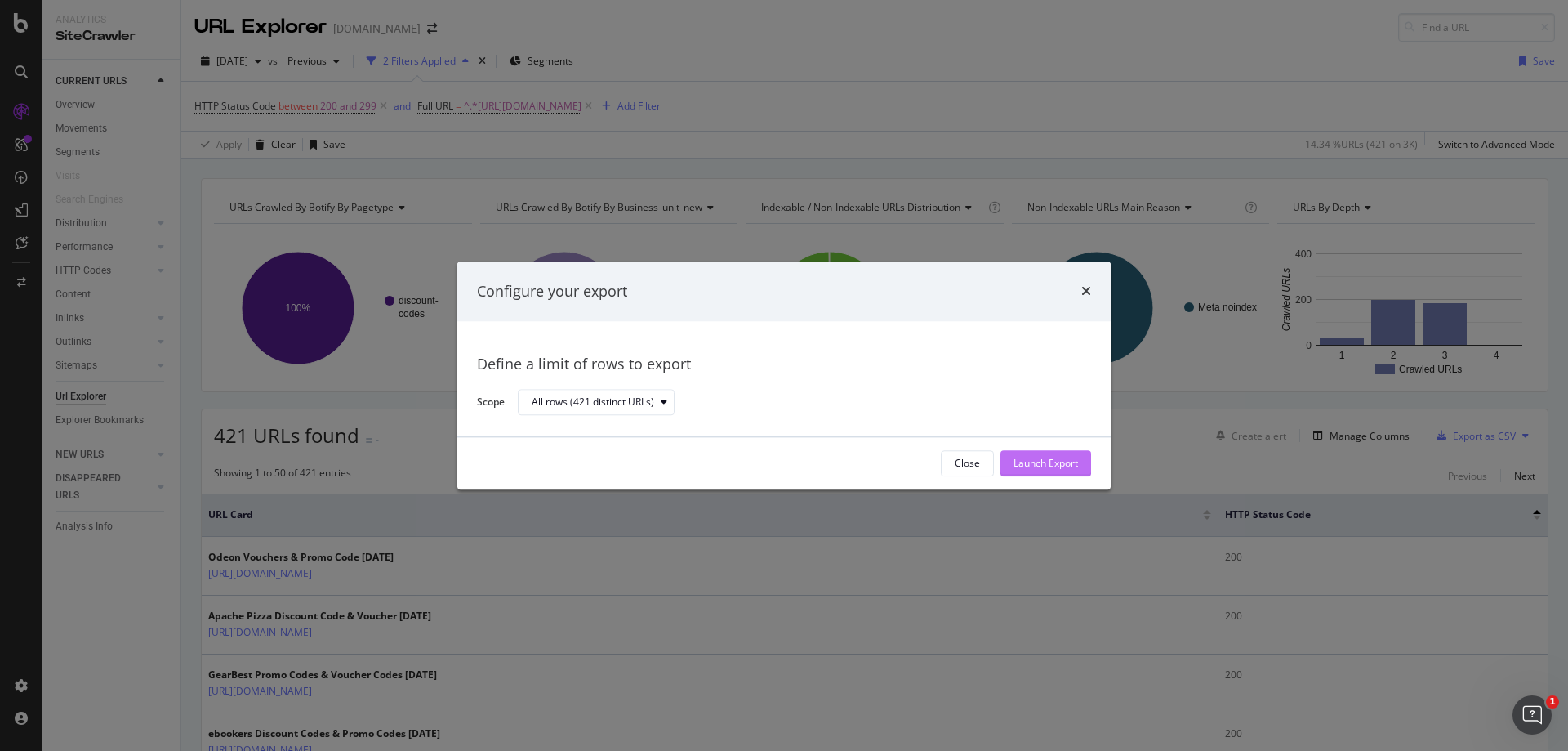
click at [1044, 456] on div "Launch Export" at bounding box center [1045, 463] width 65 height 24
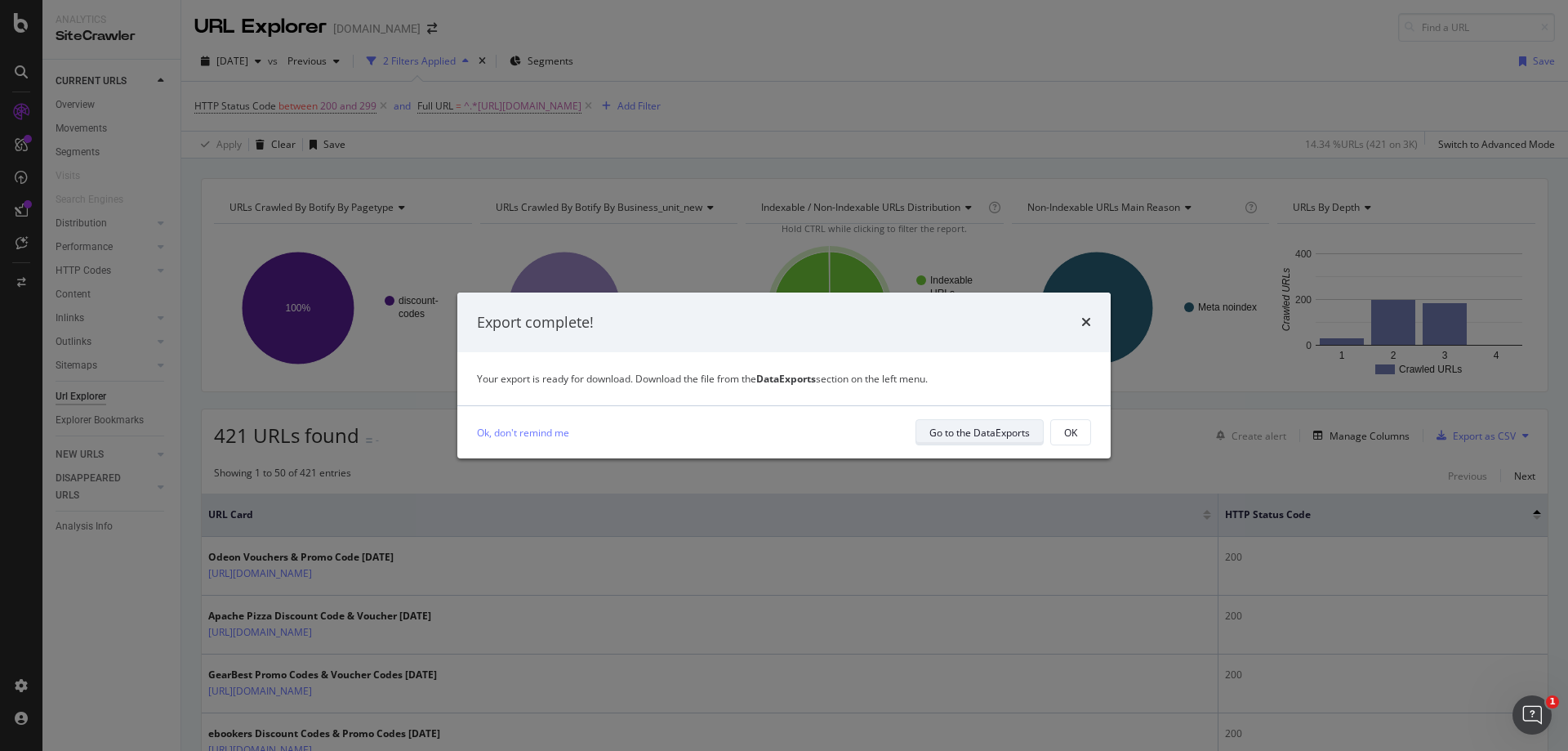
click at [1020, 438] on div "Go to the DataExports" at bounding box center [980, 433] width 100 height 14
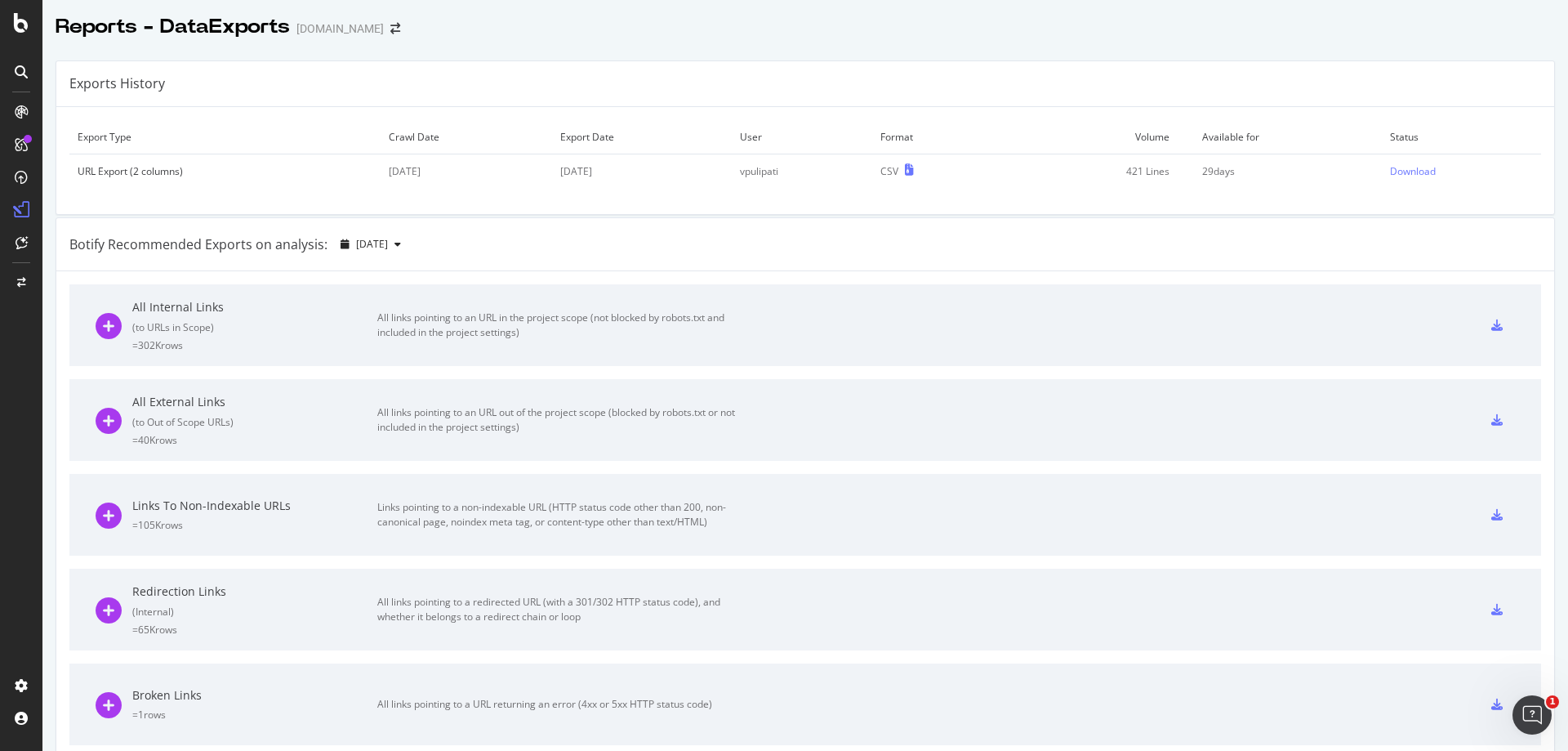
click at [1044, 322] on icon at bounding box center [1497, 324] width 11 height 11
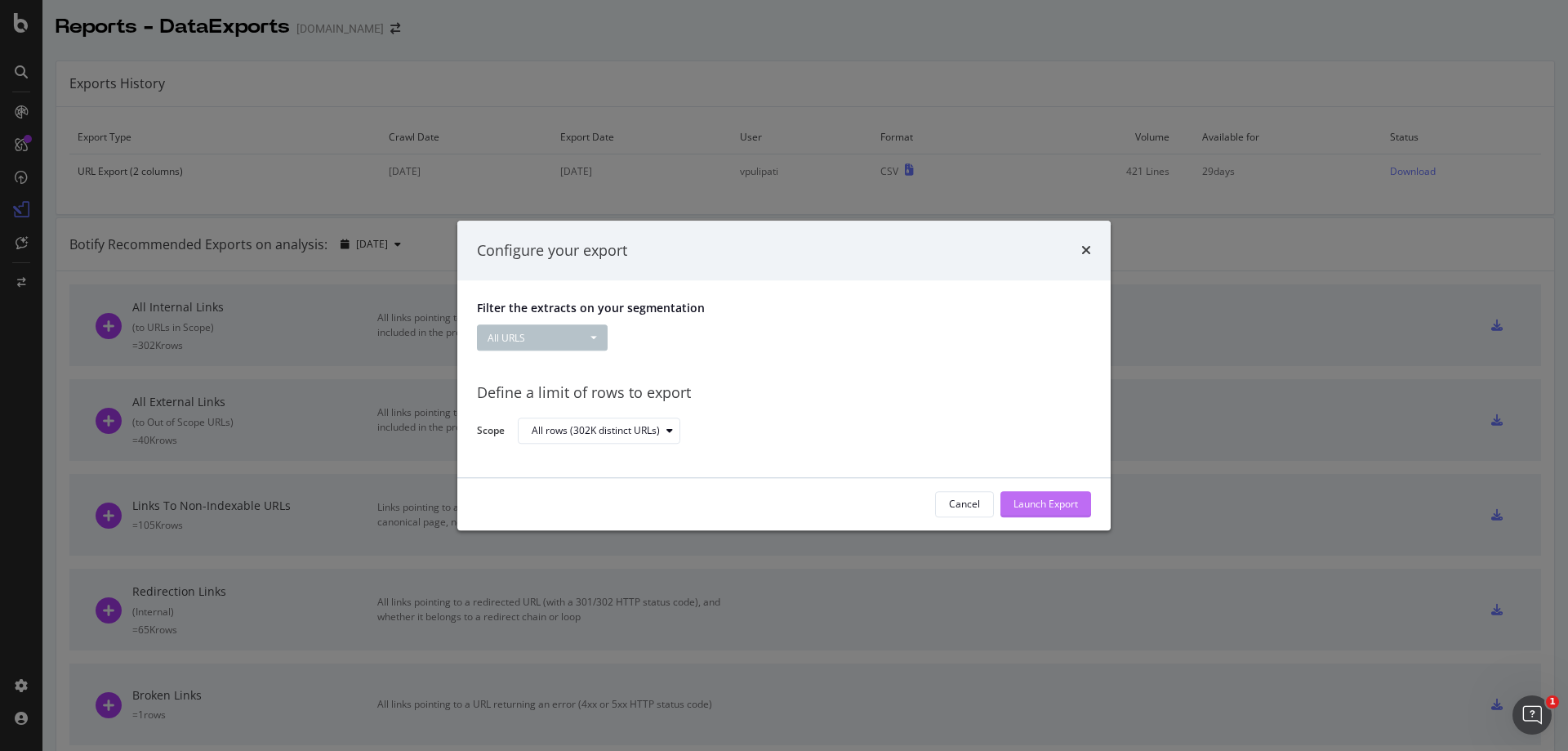
click at [1044, 456] on div "Launch Export" at bounding box center [1045, 504] width 65 height 14
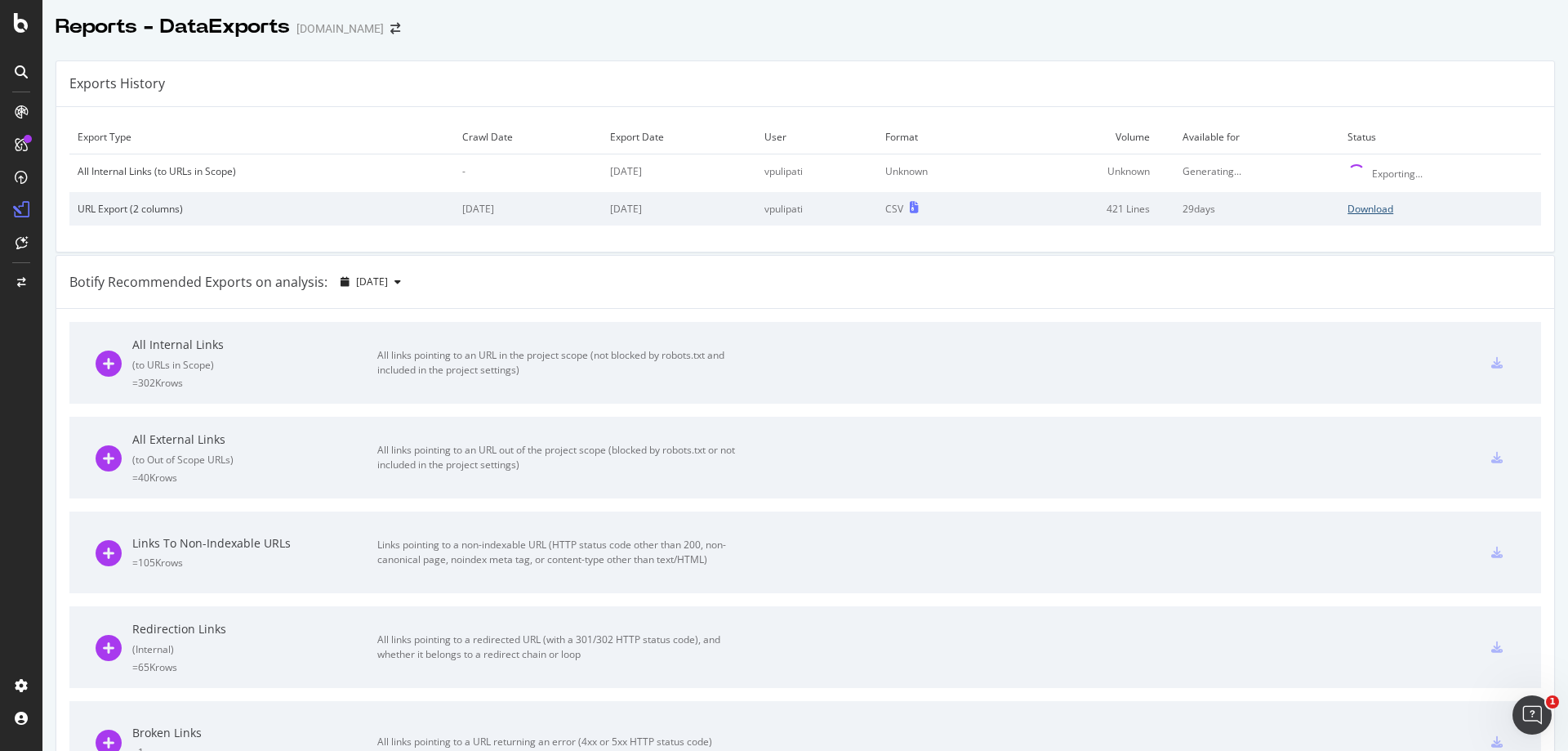
click at [1044, 211] on div "Download" at bounding box center [1371, 209] width 46 height 14
click at [669, 175] on td "[DATE]" at bounding box center [679, 173] width 154 height 38
